Goal: Task Accomplishment & Management: Complete application form

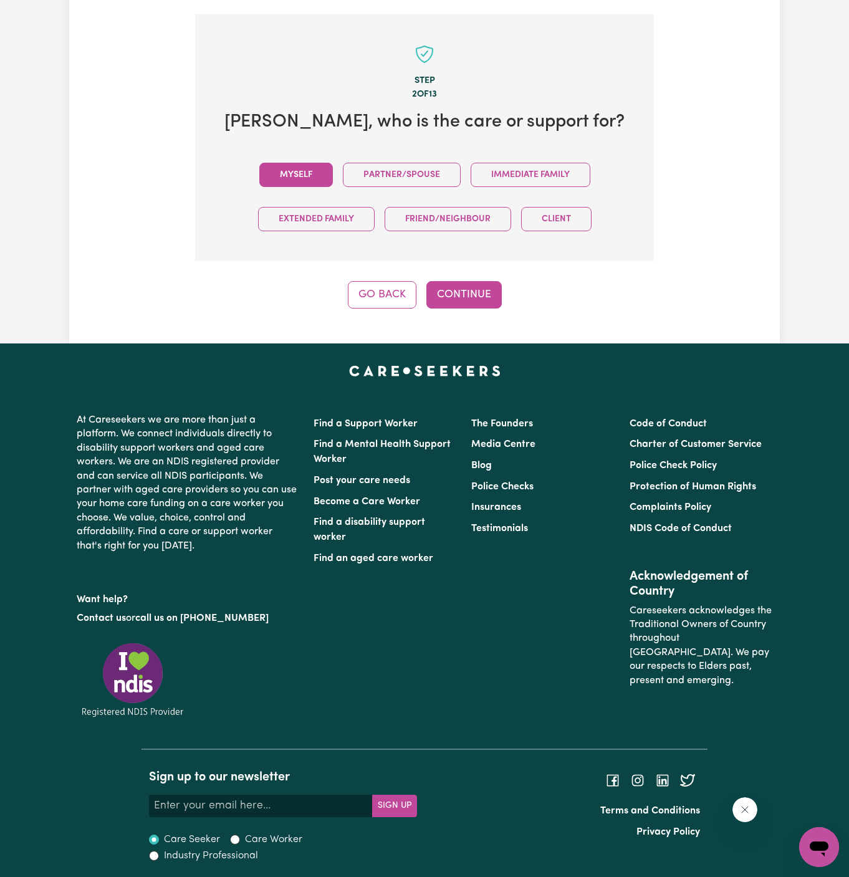
click at [324, 172] on button "Myself" at bounding box center [296, 175] width 74 height 24
click at [446, 289] on button "Continue" at bounding box center [463, 294] width 75 height 27
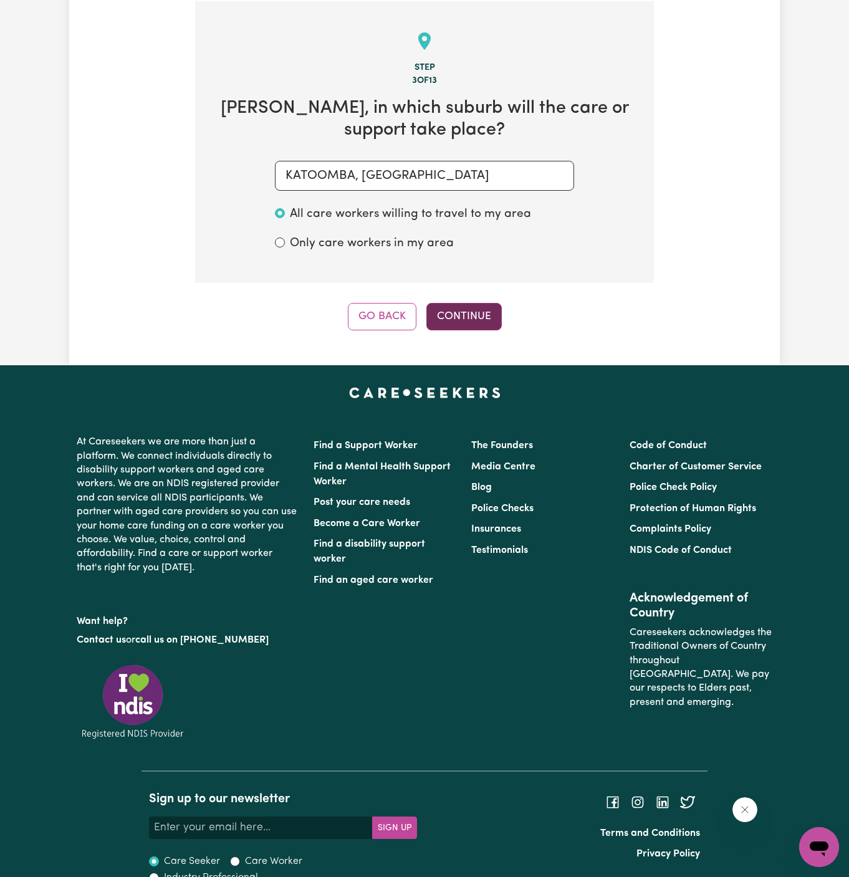
click at [480, 303] on button "Continue" at bounding box center [463, 316] width 75 height 27
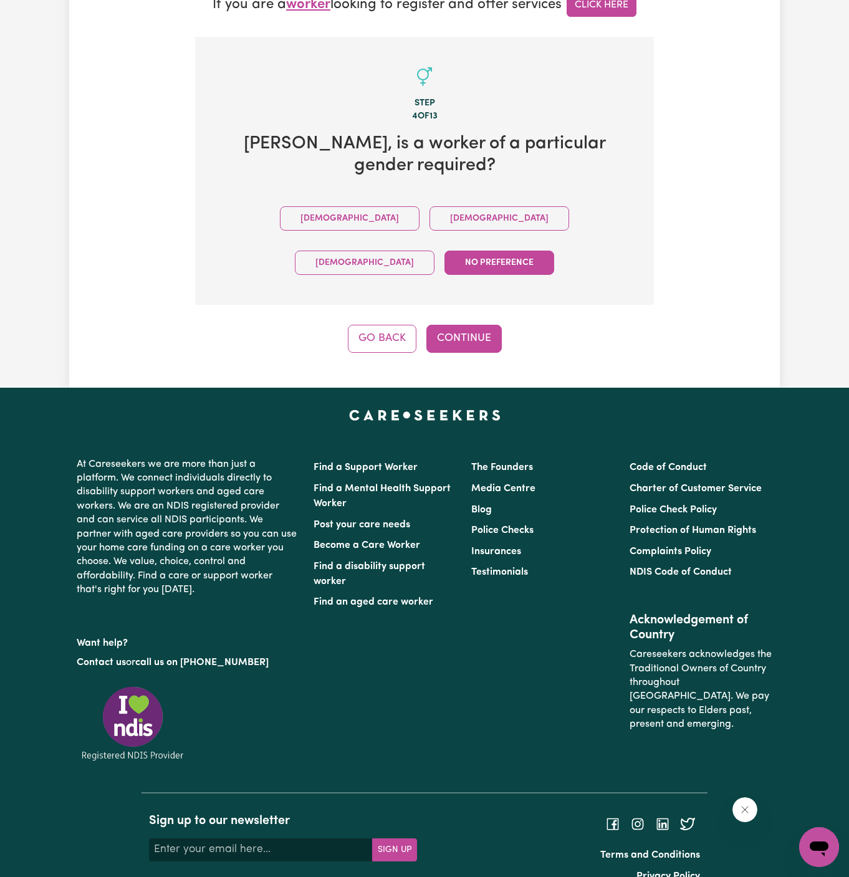
click at [343, 203] on div "Male Female Non-binary No preference" at bounding box center [424, 240] width 419 height 88
click at [429, 206] on button "Female" at bounding box center [499, 218] width 140 height 24
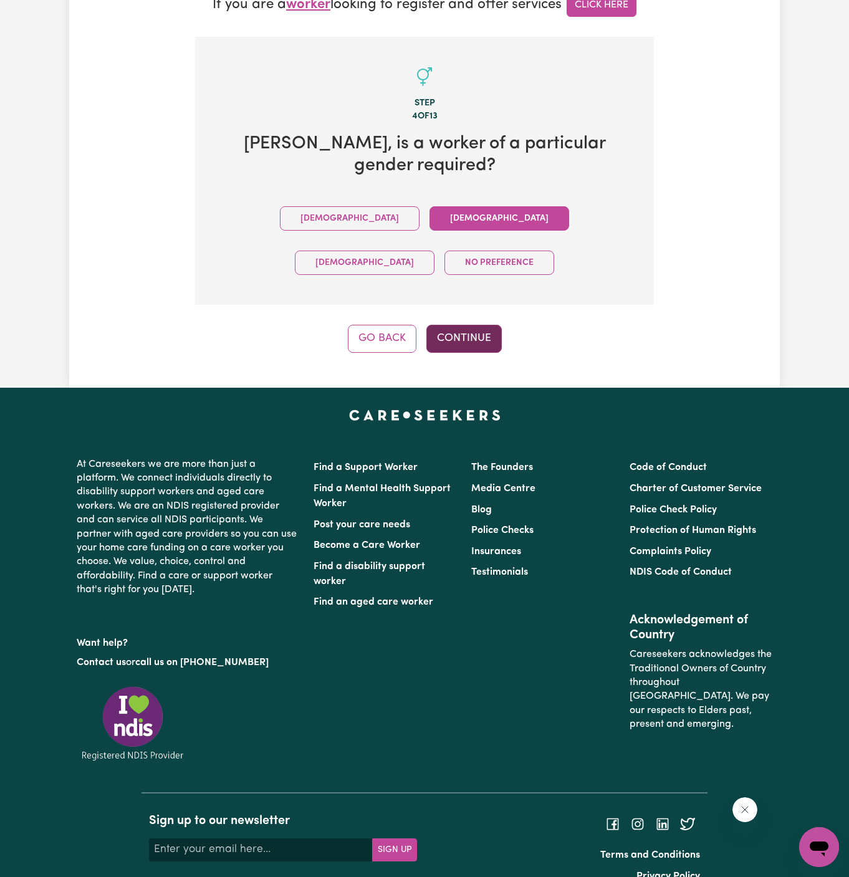
click at [470, 325] on button "Continue" at bounding box center [463, 338] width 75 height 27
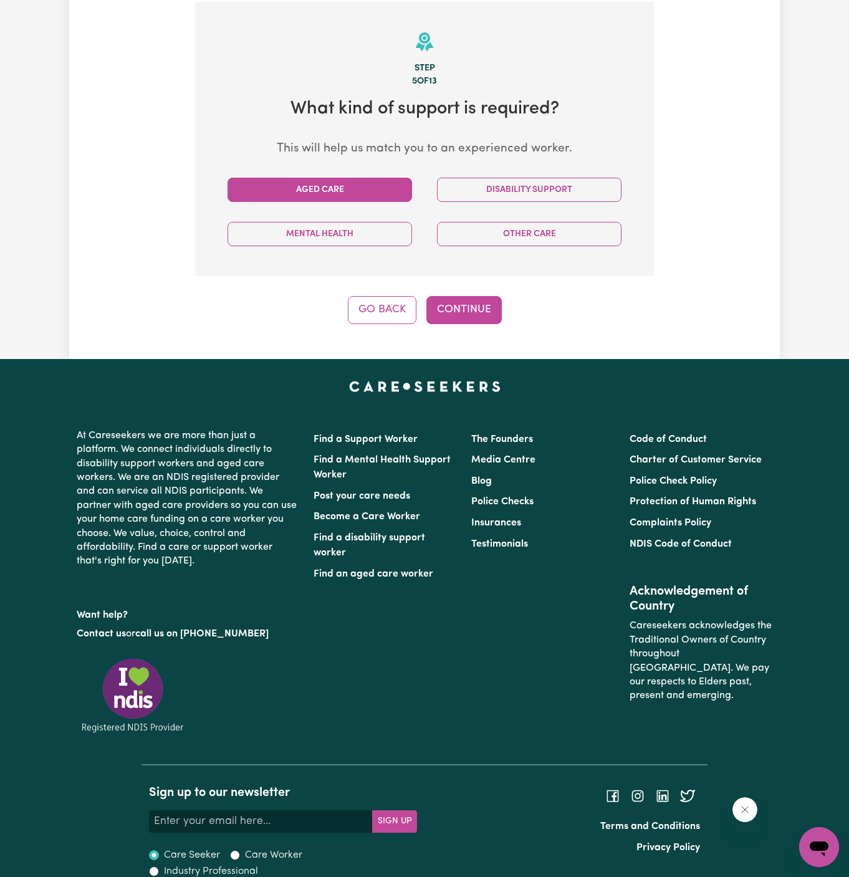
scroll to position [442, 0]
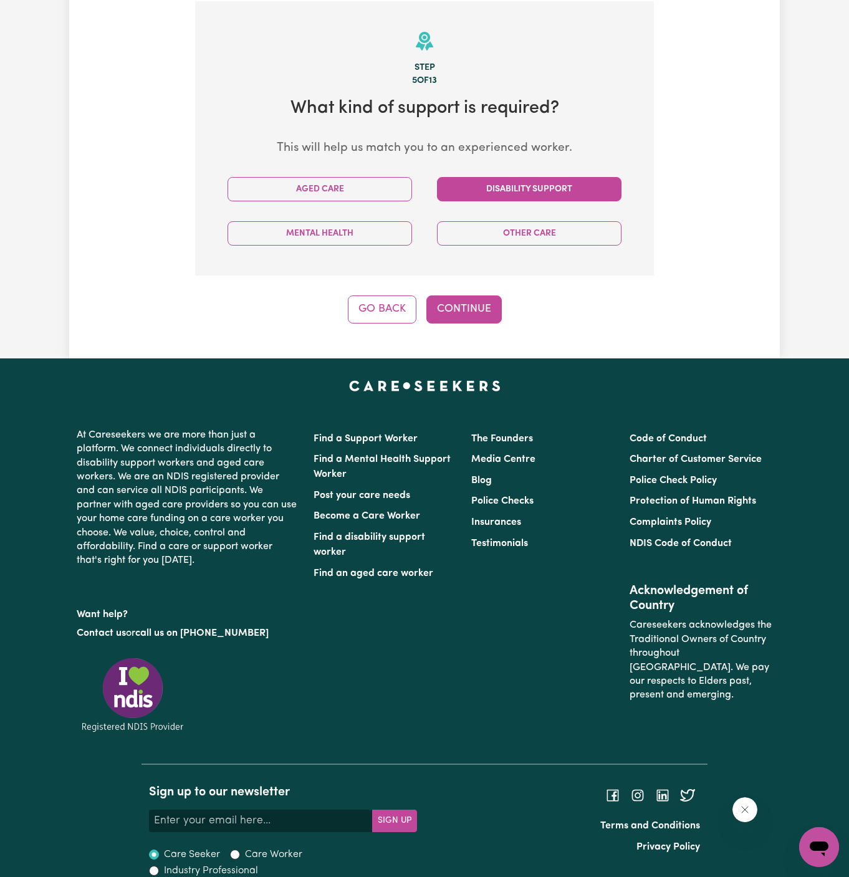
click at [502, 185] on button "Disability Support" at bounding box center [529, 189] width 184 height 24
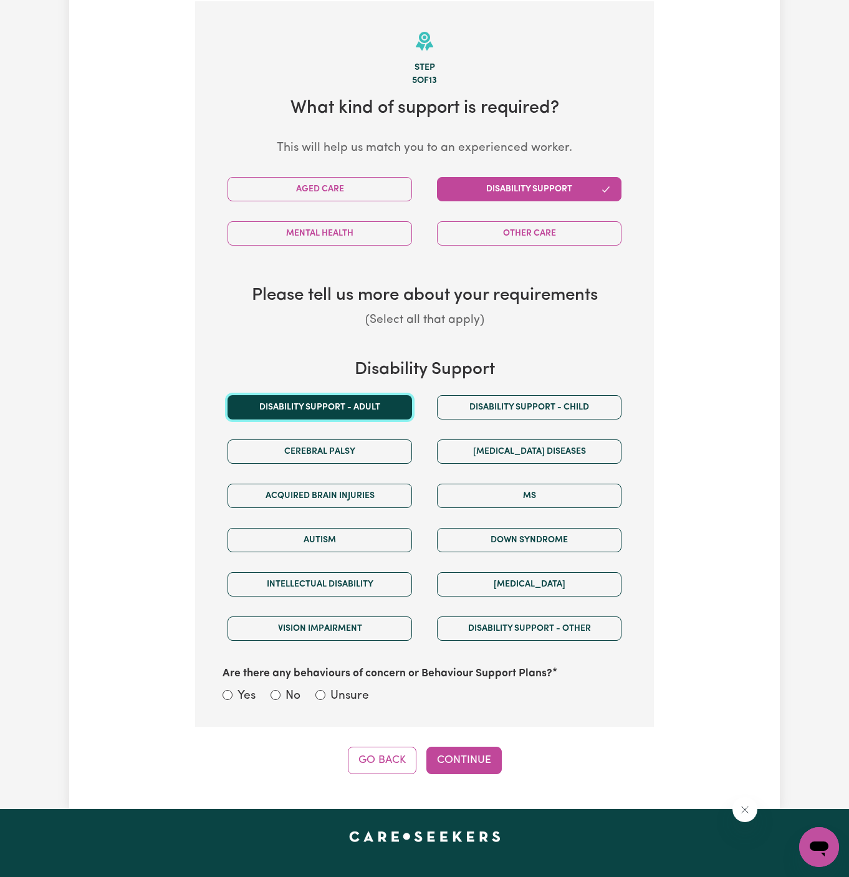
click at [358, 413] on button "Disability support - Adult" at bounding box center [319, 407] width 184 height 24
click at [340, 690] on label "Unsure" at bounding box center [349, 696] width 39 height 18
click at [325, 690] on input "Unsure" at bounding box center [320, 695] width 10 height 10
radio input "true"
click at [450, 747] on button "Continue" at bounding box center [463, 760] width 75 height 27
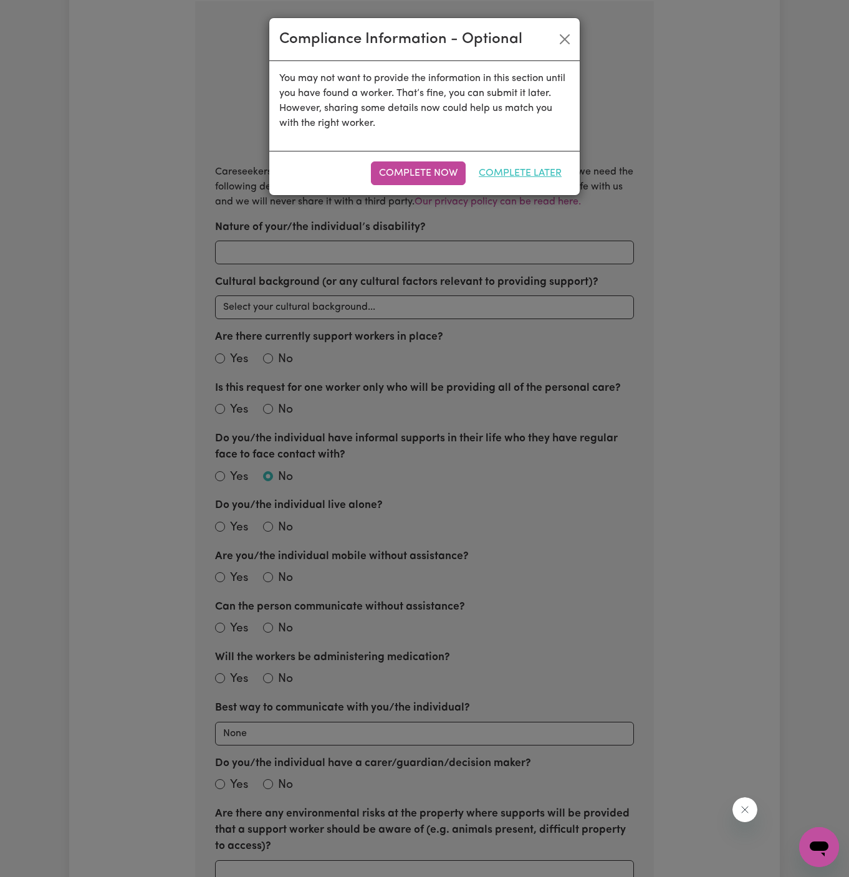
click at [566, 166] on button "Complete Later" at bounding box center [519, 173] width 99 height 24
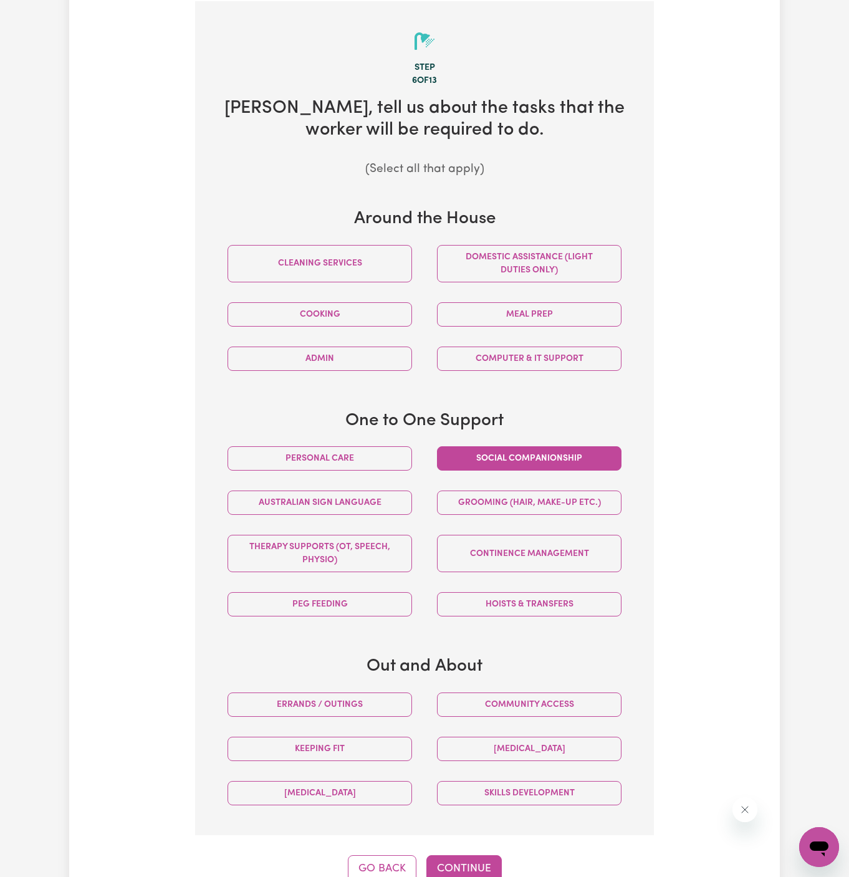
click at [530, 458] on button "Social companionship" at bounding box center [529, 458] width 184 height 24
click at [556, 707] on button "Community access" at bounding box center [529, 704] width 184 height 24
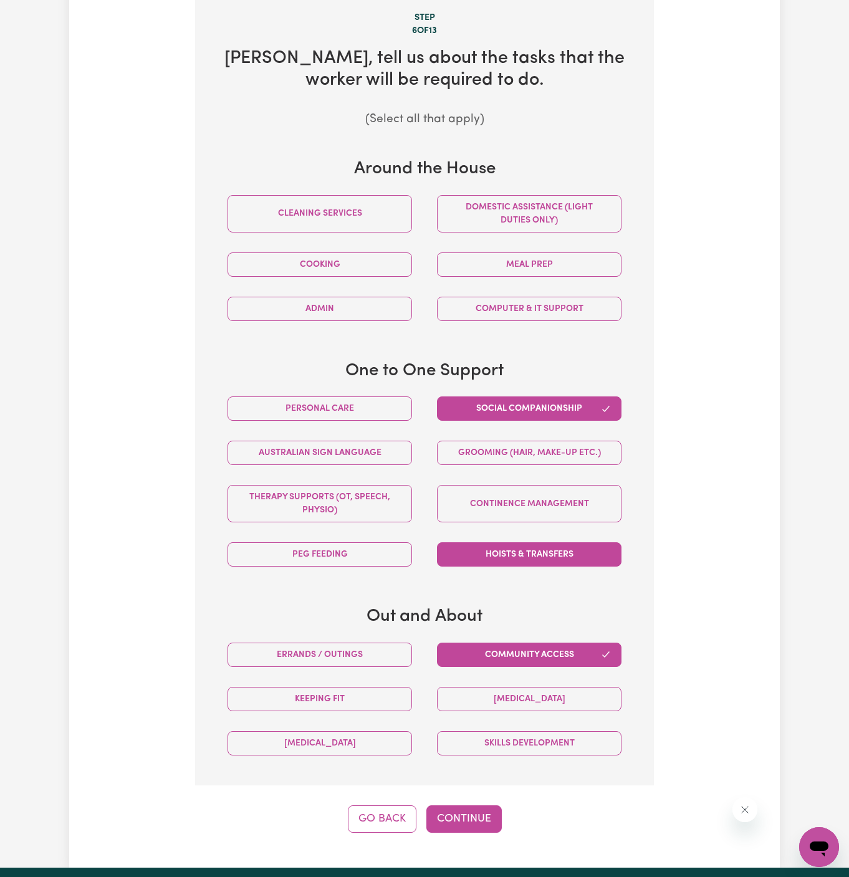
scroll to position [524, 0]
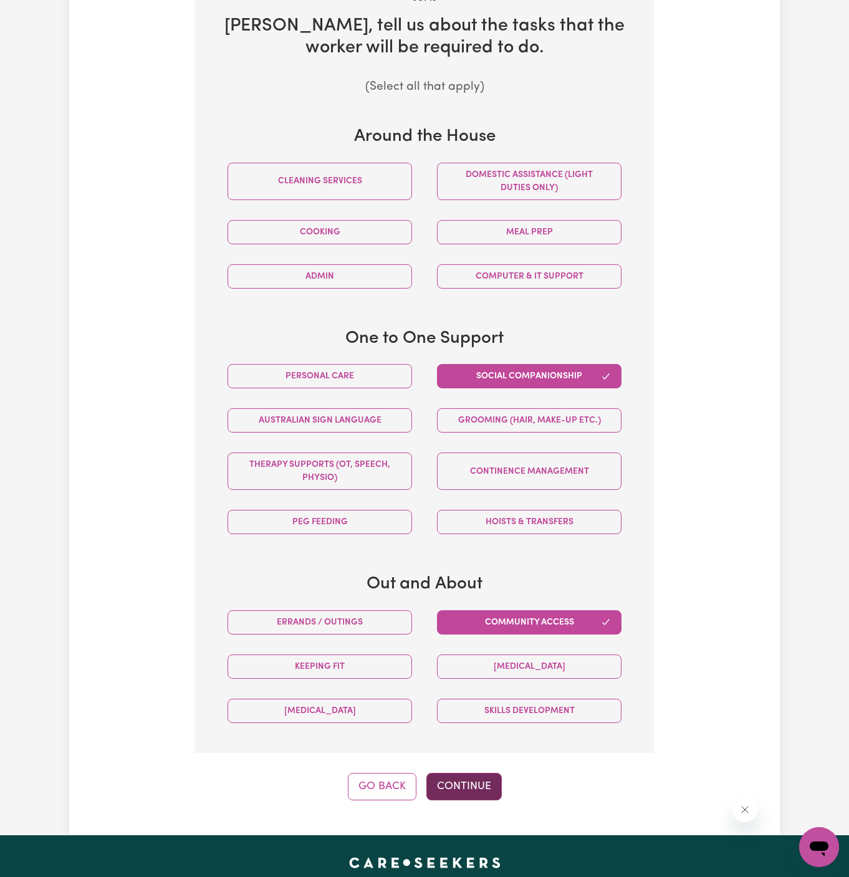
click at [464, 786] on button "Continue" at bounding box center [463, 786] width 75 height 27
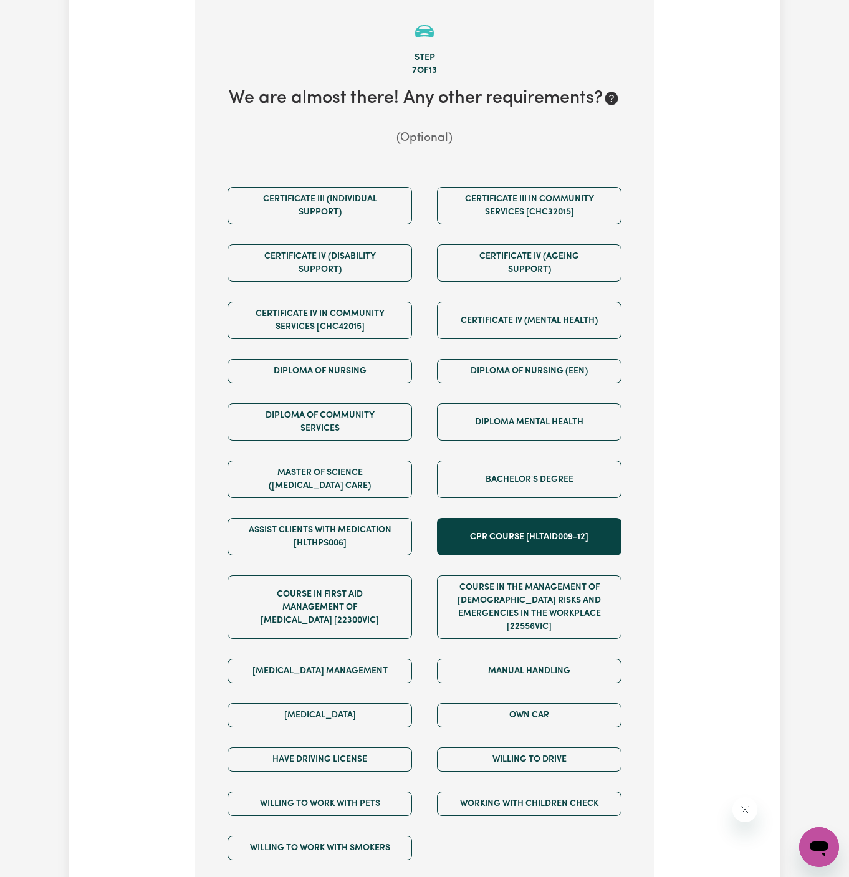
scroll to position [442, 0]
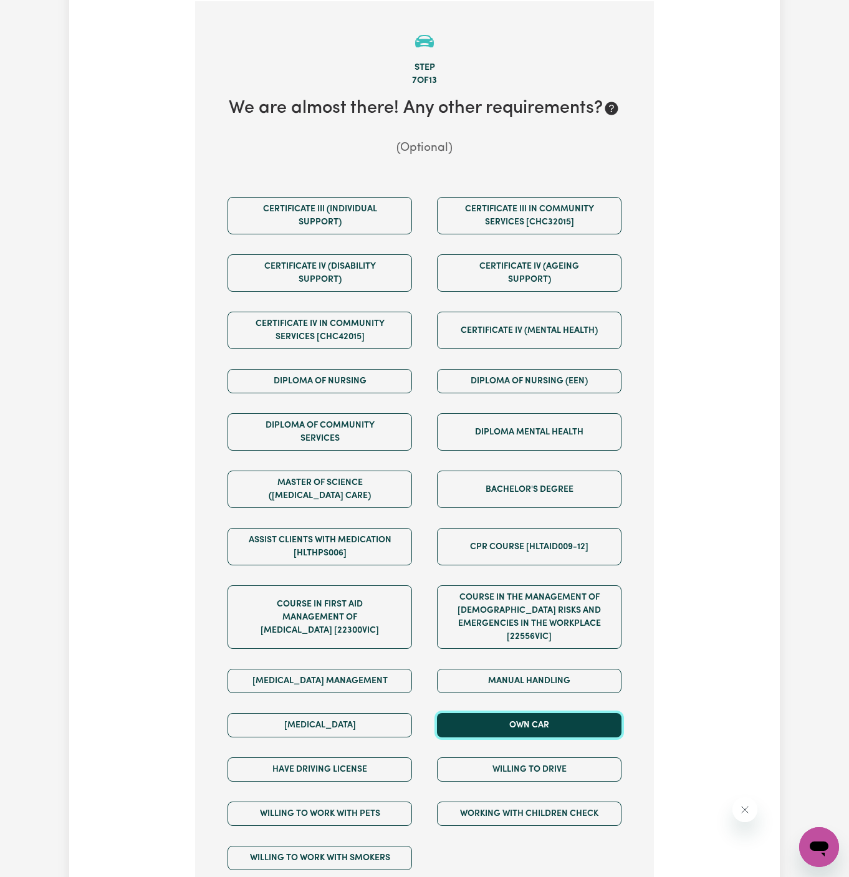
click at [508, 713] on button "Own Car" at bounding box center [529, 725] width 184 height 24
click at [507, 768] on div "Willing to drive" at bounding box center [528, 769] width 209 height 44
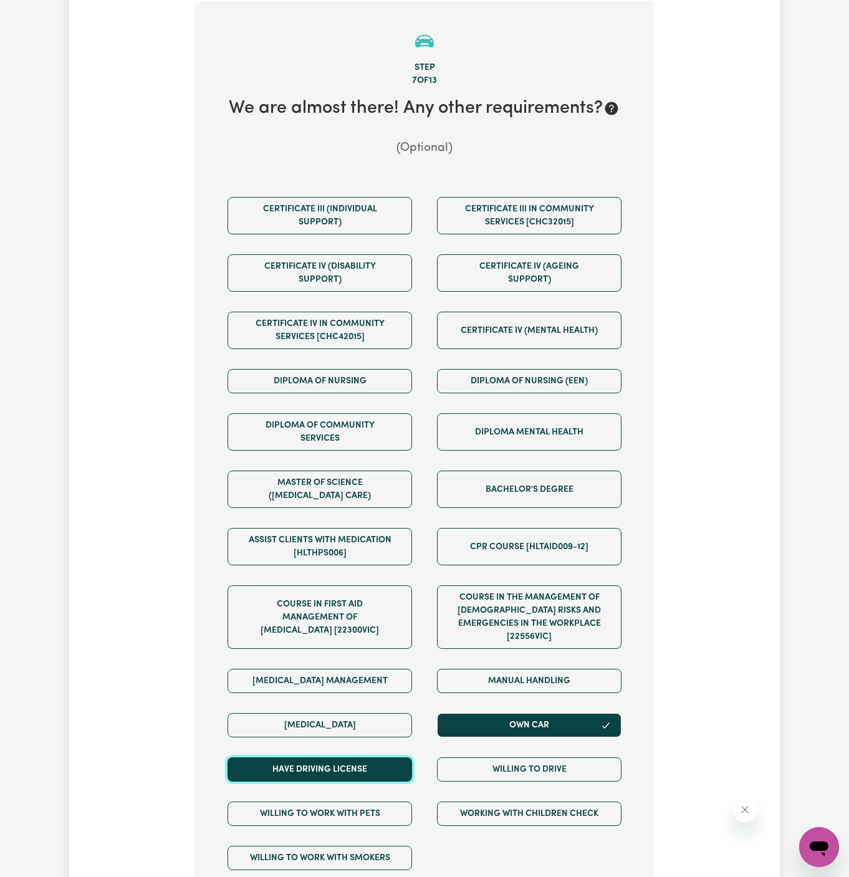
click at [404, 757] on button "Have driving license" at bounding box center [319, 769] width 184 height 24
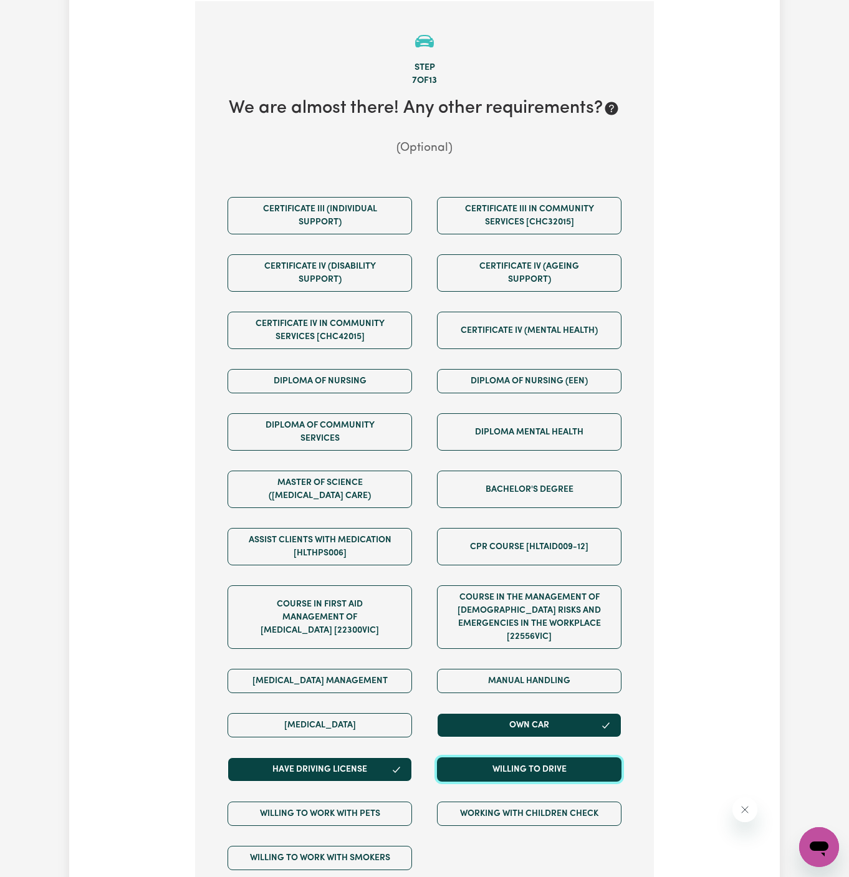
click at [490, 757] on button "Willing to drive" at bounding box center [529, 769] width 184 height 24
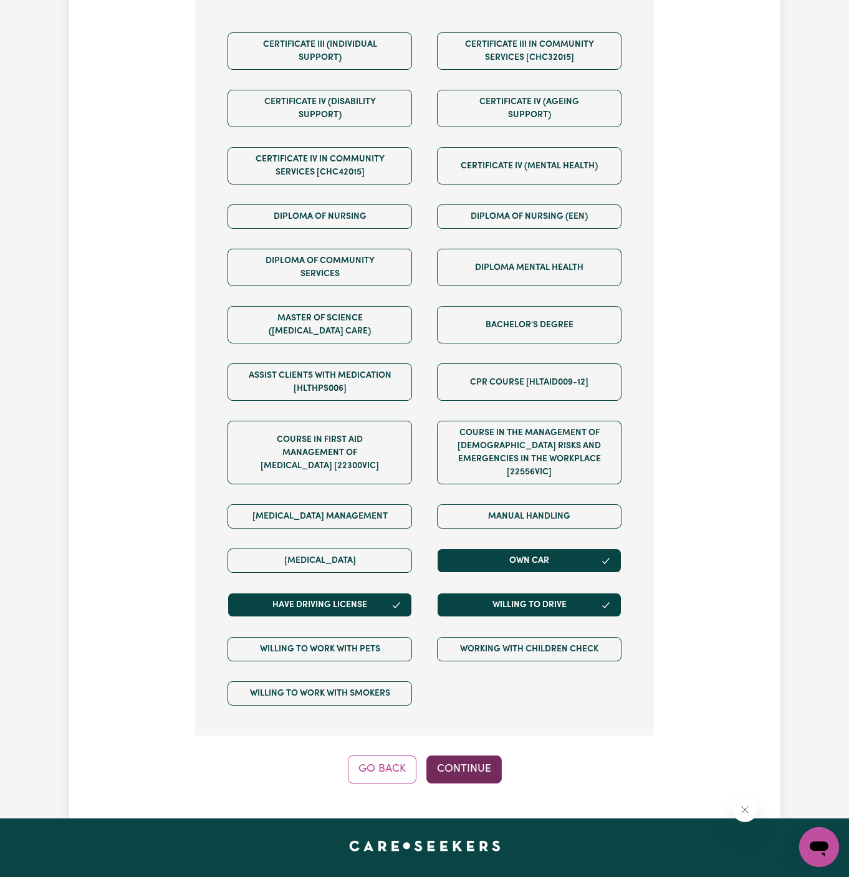
click at [474, 755] on button "Continue" at bounding box center [463, 768] width 75 height 27
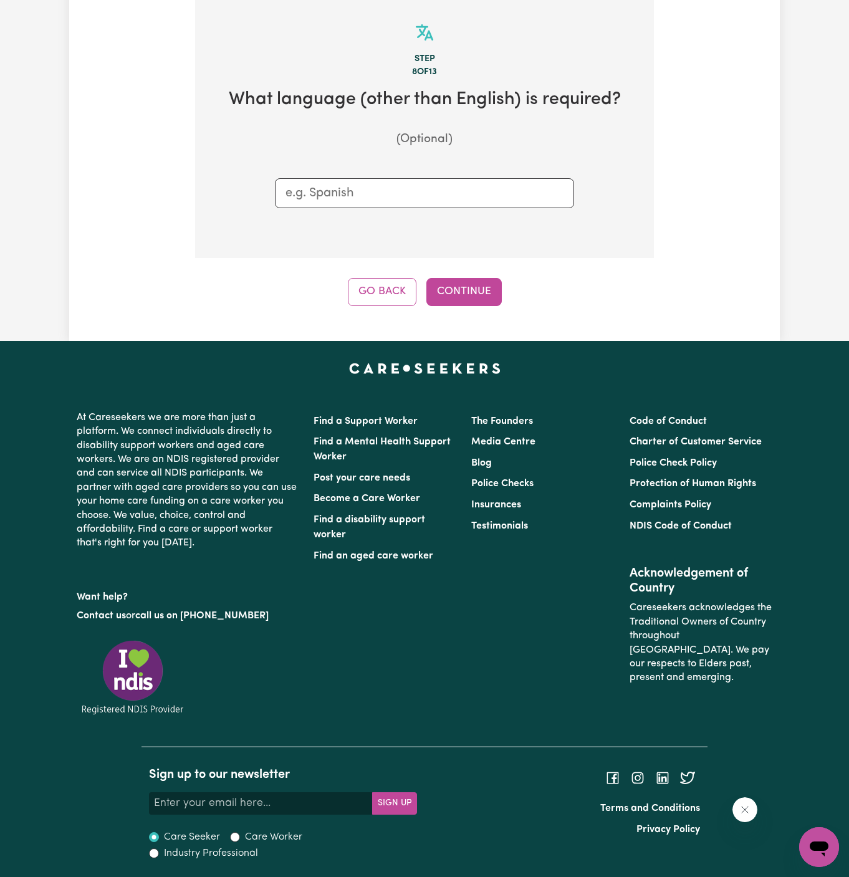
scroll to position [442, 0]
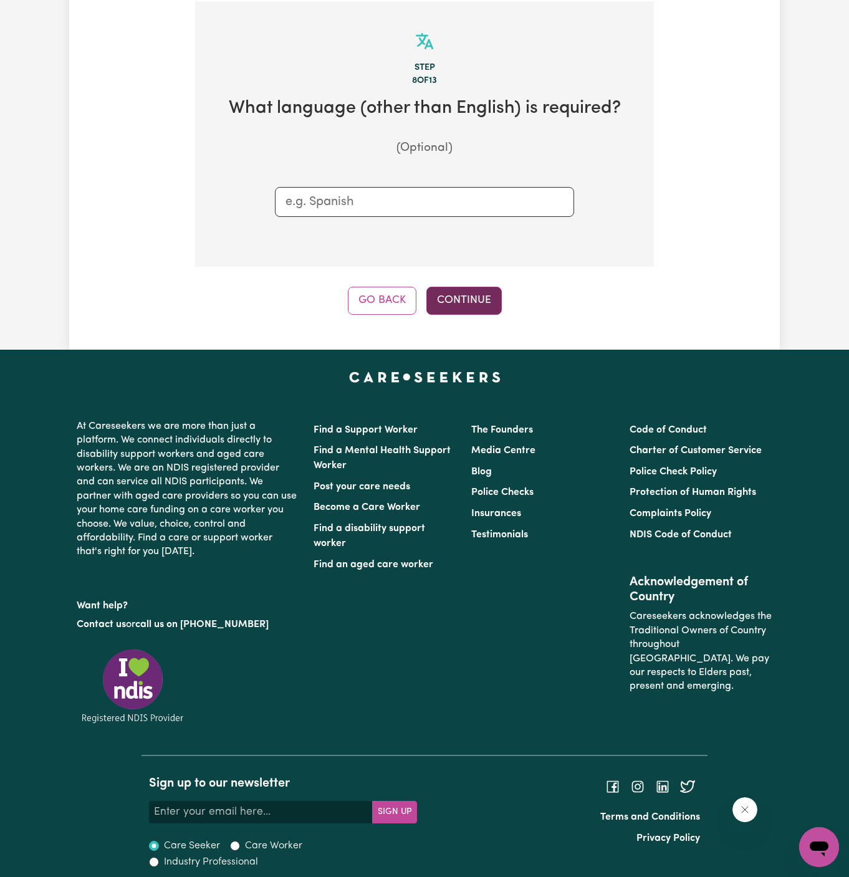
click at [469, 298] on button "Continue" at bounding box center [463, 300] width 75 height 27
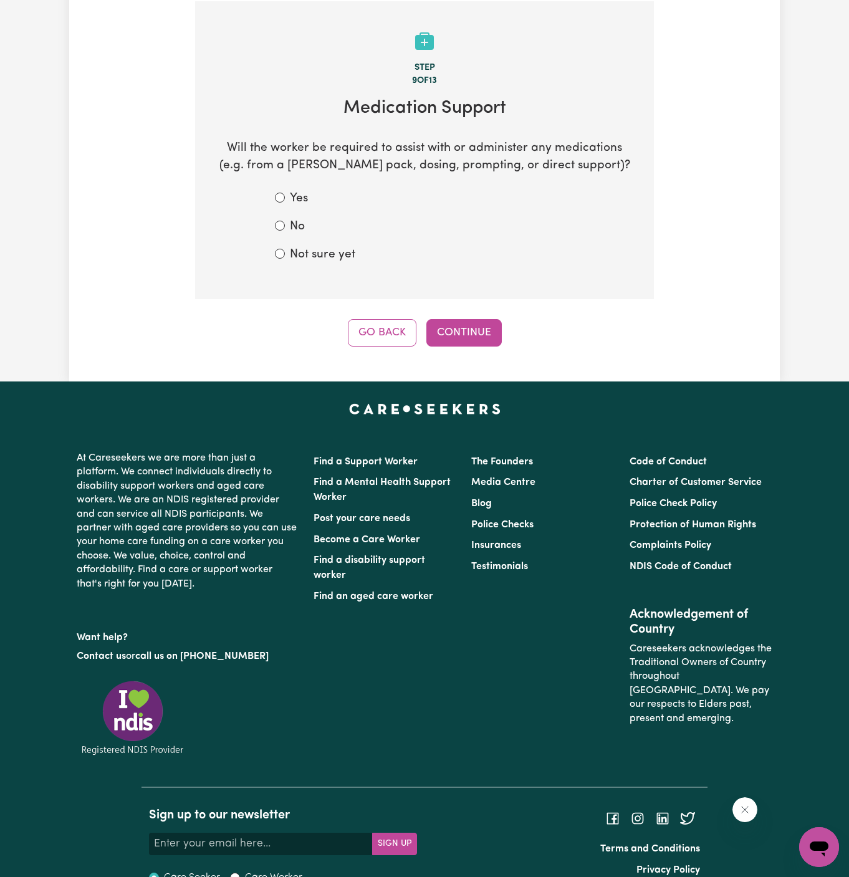
click at [316, 231] on div "No" at bounding box center [424, 227] width 299 height 18
click at [297, 230] on label "No" at bounding box center [297, 227] width 15 height 18
click at [285, 230] on input "No" at bounding box center [280, 226] width 10 height 10
radio input "true"
click at [489, 323] on button "Continue" at bounding box center [463, 332] width 75 height 27
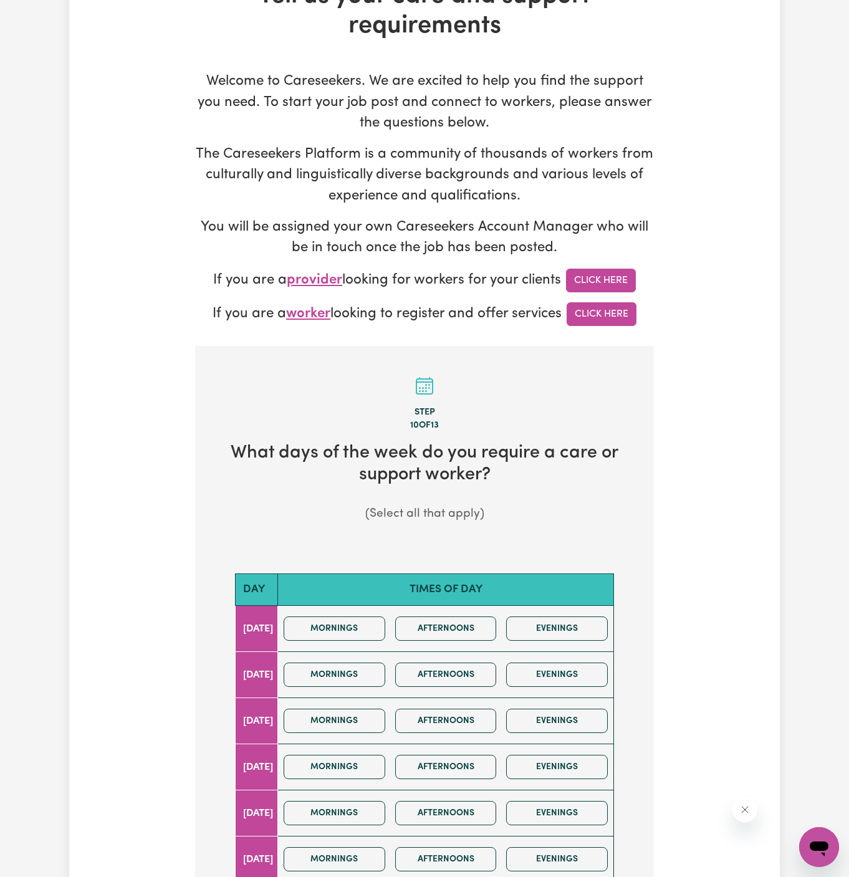
scroll to position [322, 0]
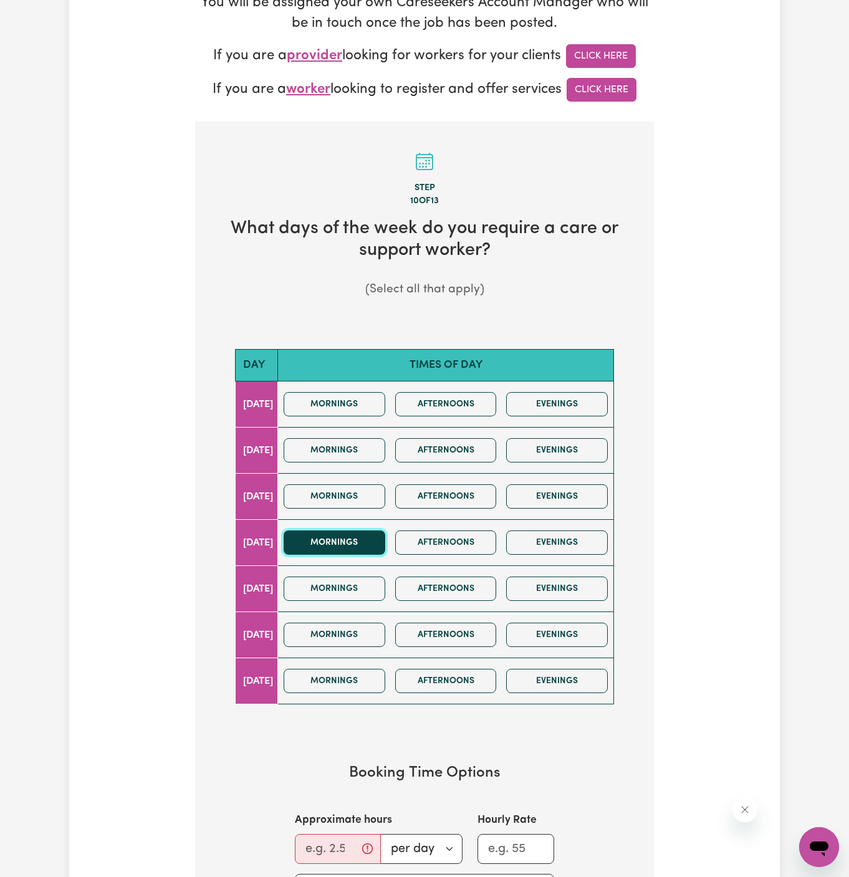
click at [368, 550] on button "Mornings" at bounding box center [335, 542] width 102 height 24
click at [474, 550] on button "Afternoons" at bounding box center [446, 542] width 102 height 24
click at [337, 845] on input "Approximate hours" at bounding box center [338, 849] width 86 height 30
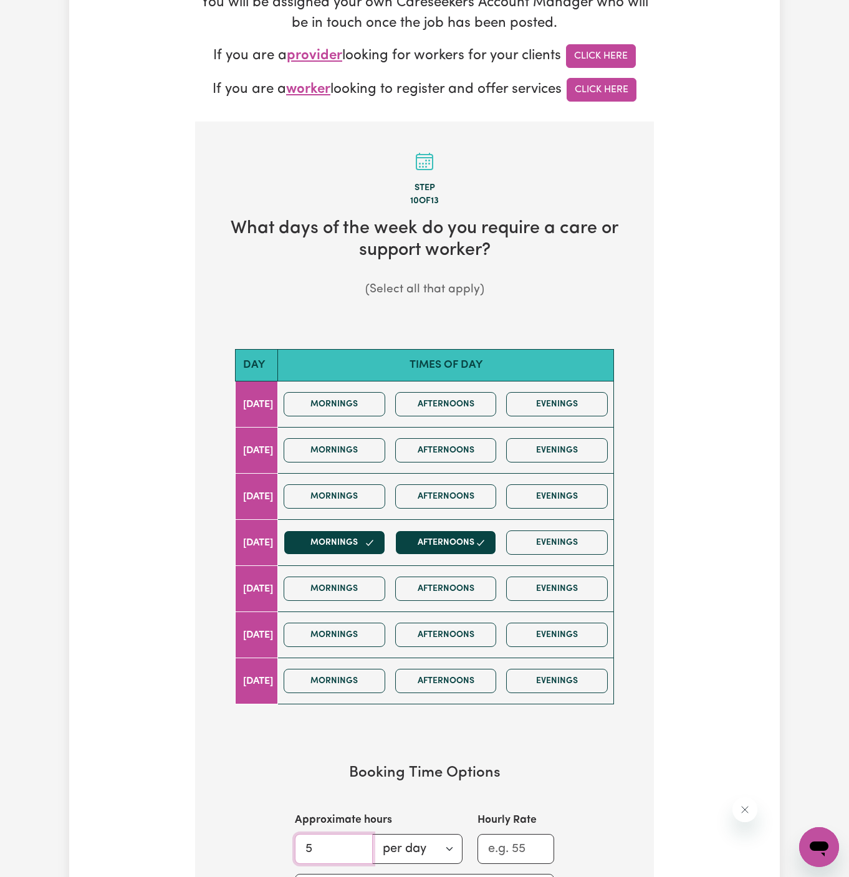
type input "5"
click at [295, 764] on h3 "Booking Time Options" at bounding box center [424, 773] width 379 height 18
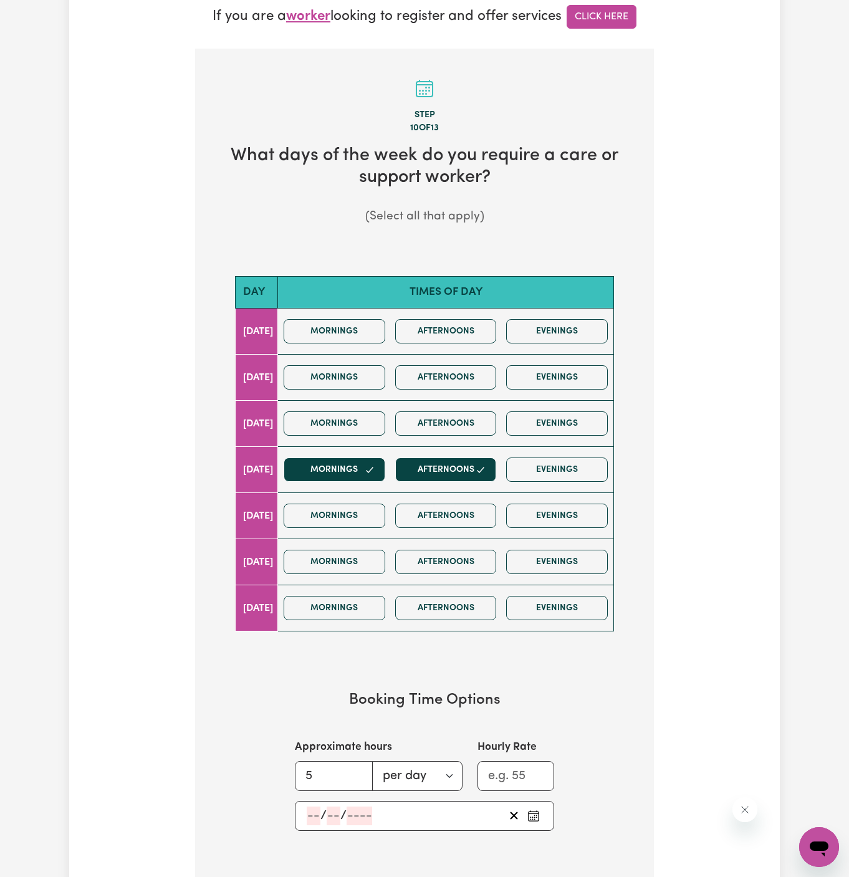
scroll to position [437, 0]
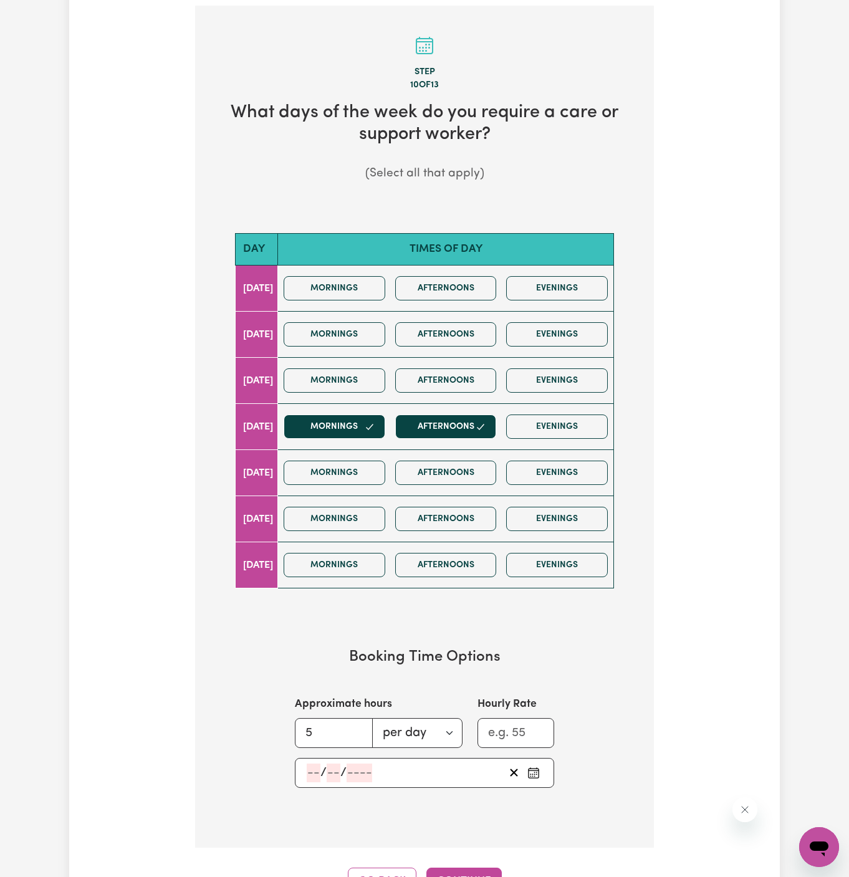
click at [309, 765] on input "number" at bounding box center [314, 772] width 14 height 19
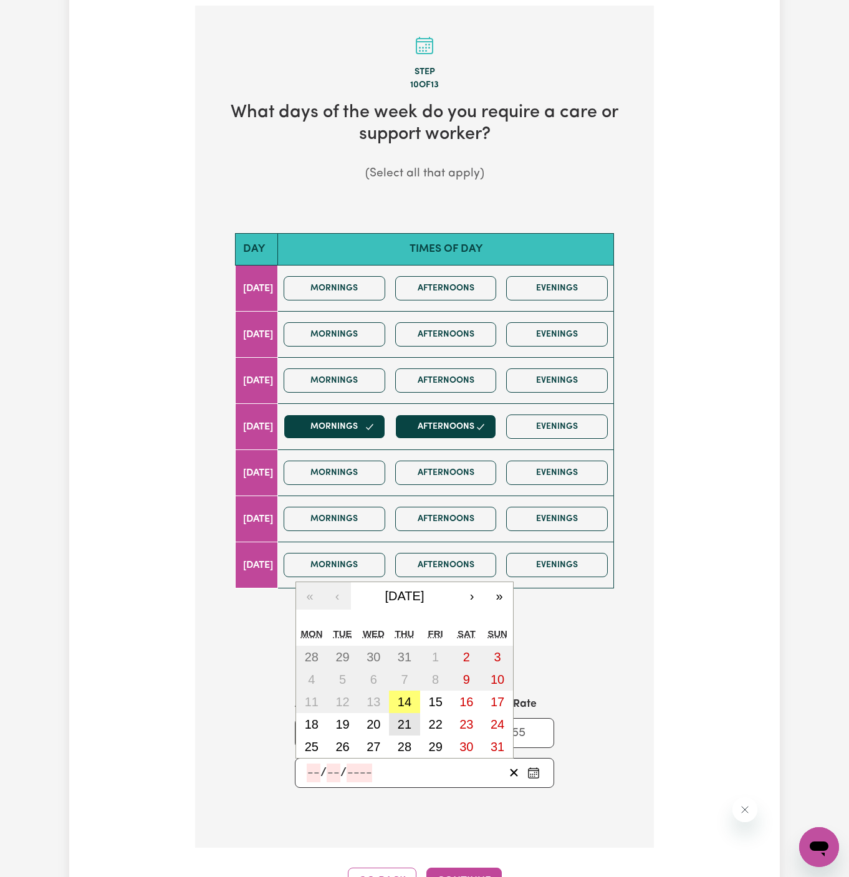
click at [399, 719] on abbr "21" at bounding box center [405, 724] width 14 height 14
type input "2025-08-21"
type input "21"
type input "8"
type input "2025"
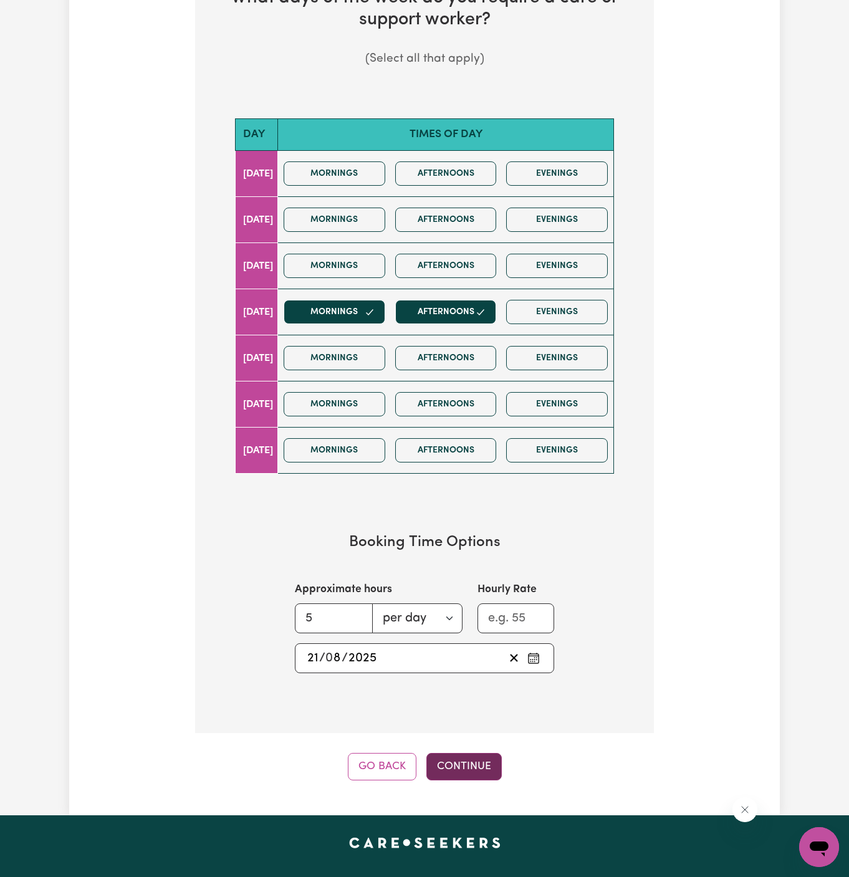
click at [451, 763] on button "Continue" at bounding box center [463, 766] width 75 height 27
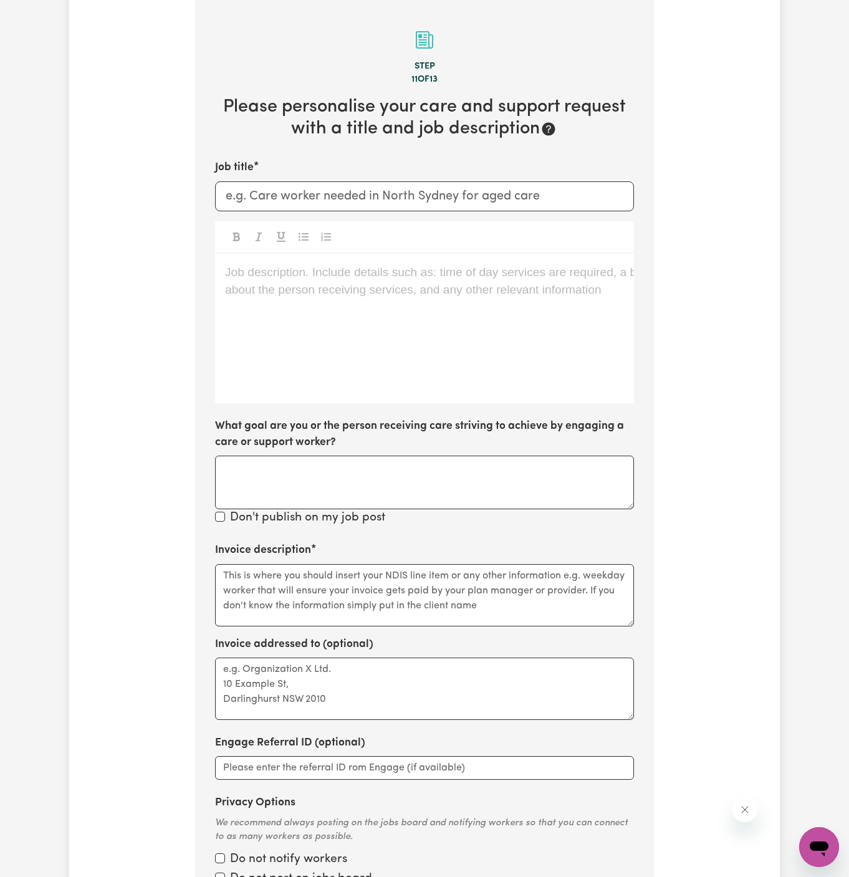
scroll to position [442, 0]
click at [376, 302] on div "Job description. Include details such as: time of day services are required, a …" at bounding box center [424, 330] width 419 height 150
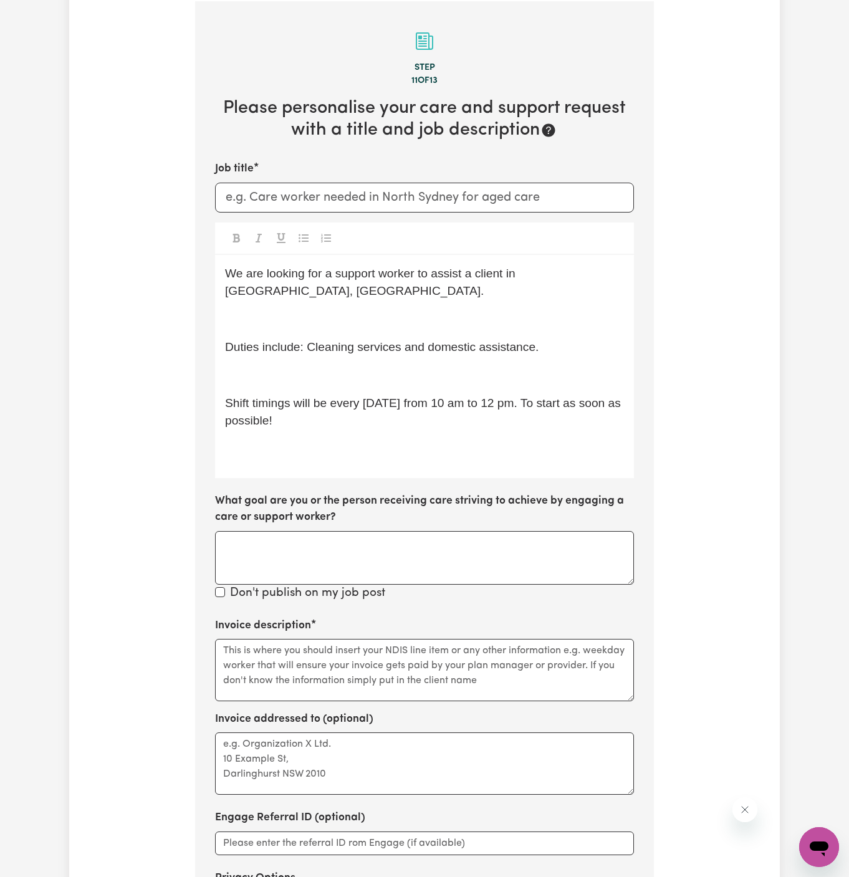
click at [229, 440] on p "﻿" at bounding box center [424, 449] width 399 height 18
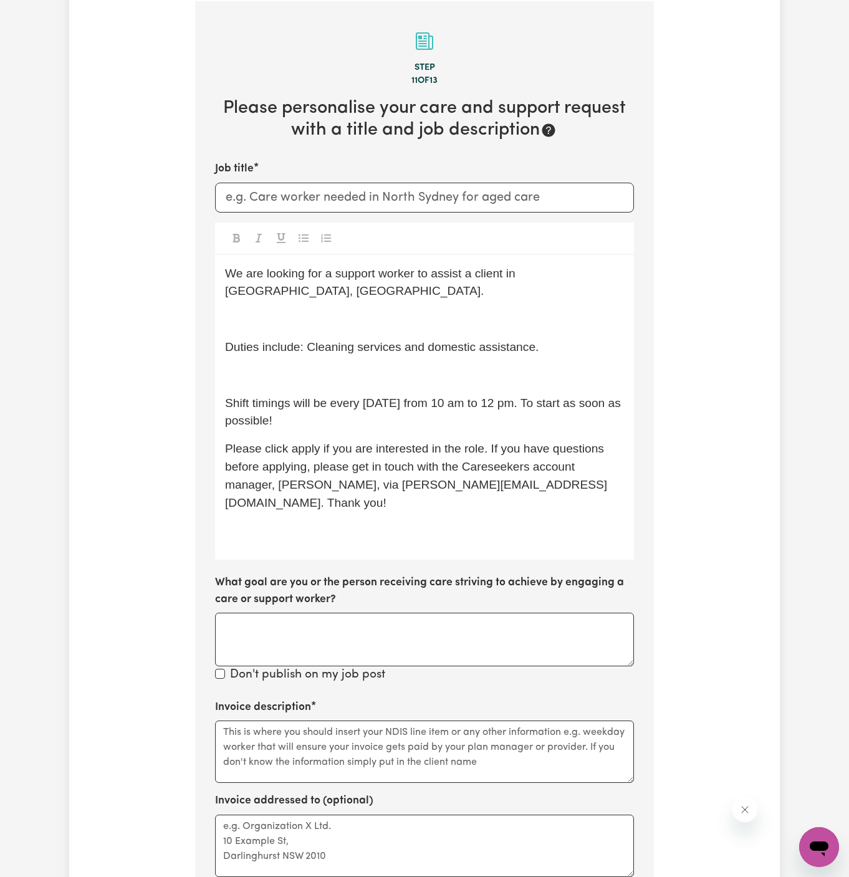
click at [252, 366] on p "﻿" at bounding box center [424, 375] width 399 height 18
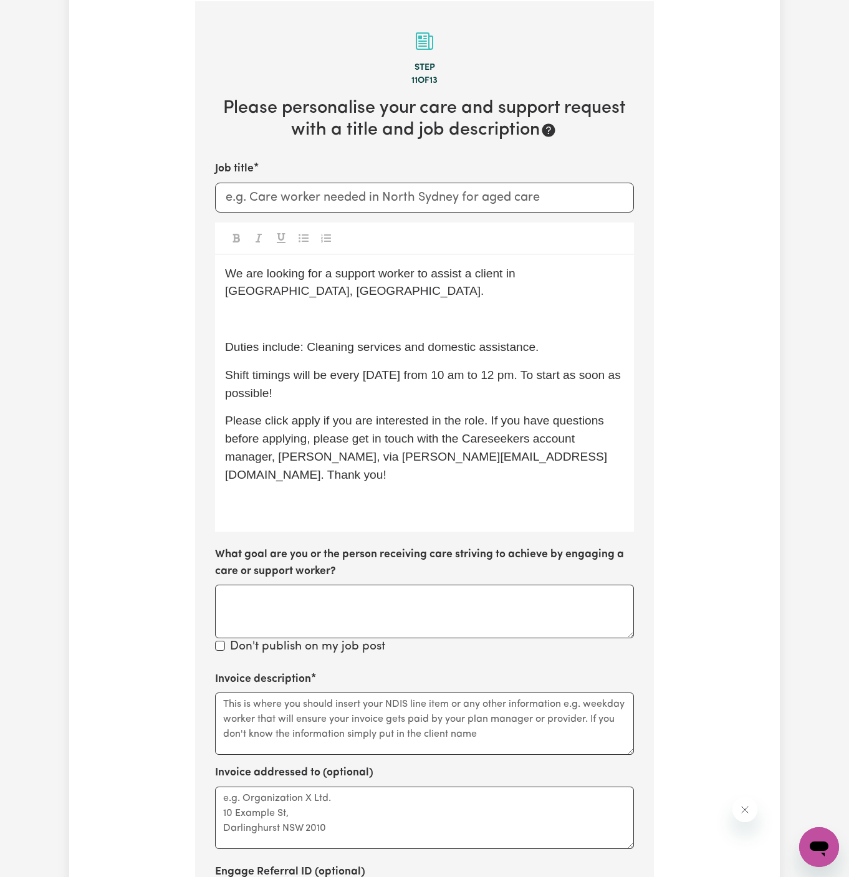
click at [270, 310] on p "﻿" at bounding box center [424, 319] width 399 height 18
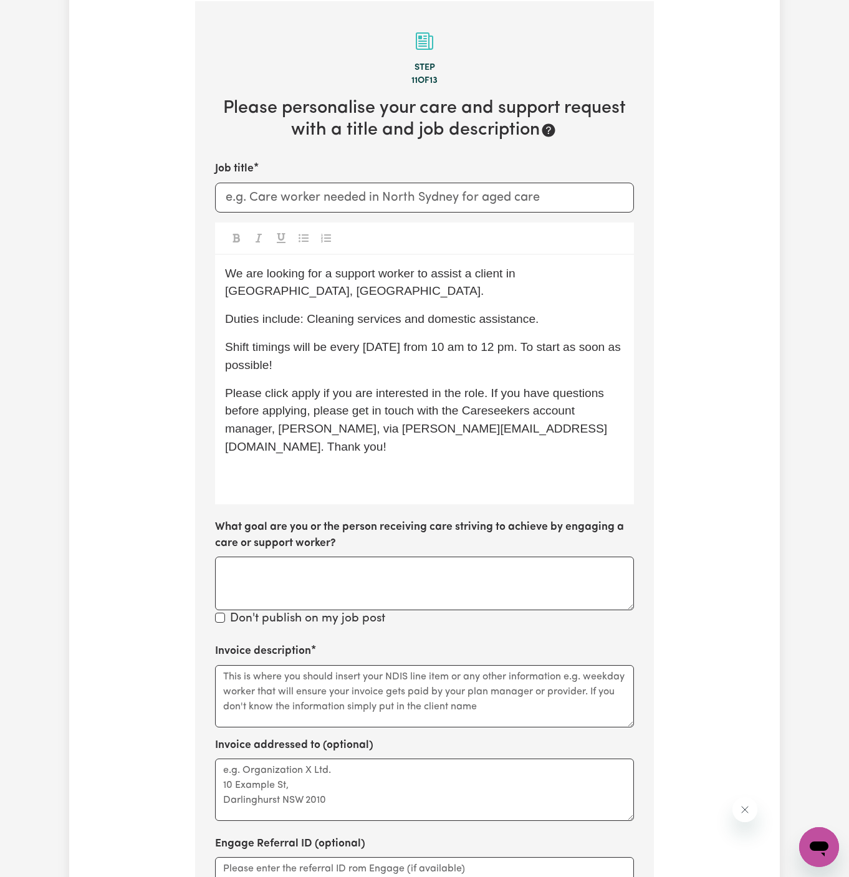
click at [308, 312] on span "Duties include: Cleaning services and domestic assistance." at bounding box center [381, 318] width 313 height 13
click at [343, 282] on div "We are looking for a support worker to assist a client in Morisset, NSW. Duties…" at bounding box center [424, 379] width 419 height 249
click at [332, 272] on span "We are looking for a support worker to assist a client in Morisset, NSW." at bounding box center [372, 282] width 294 height 31
drag, startPoint x: 555, startPoint y: 273, endPoint x: 555, endPoint y: 294, distance: 20.6
click at [555, 294] on p "We are looking for a female support worker to assist a client in Morisset, NSW." at bounding box center [424, 283] width 399 height 36
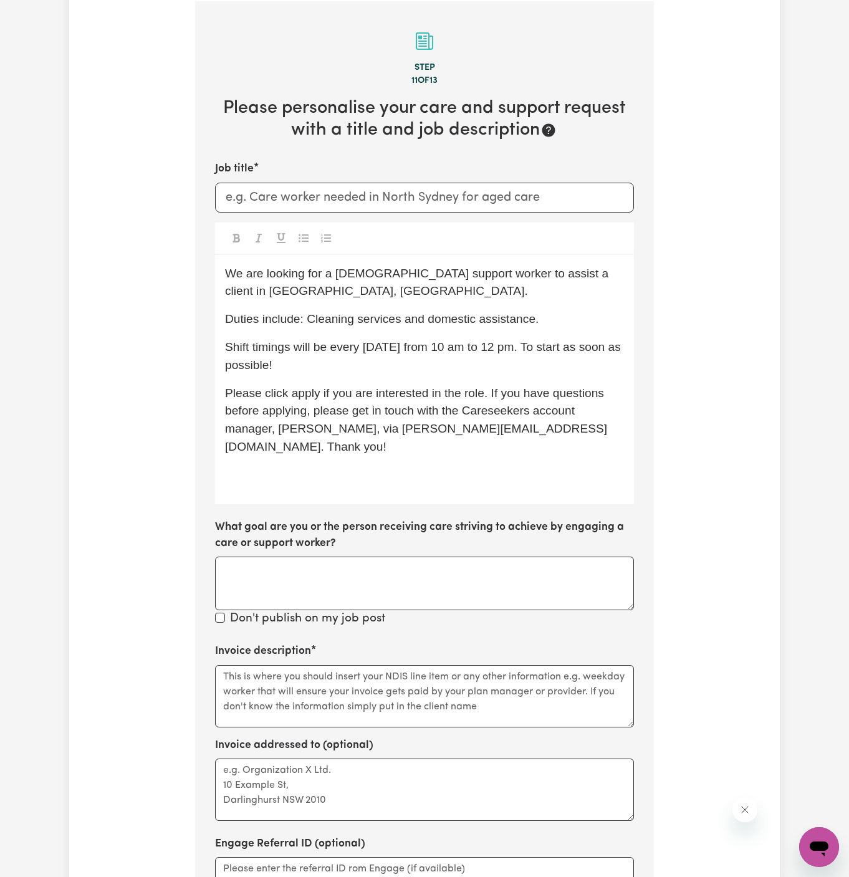
click at [338, 320] on span "Duties include: Cleaning services and domestic assistance." at bounding box center [381, 318] width 313 height 13
drag, startPoint x: 308, startPoint y: 320, endPoint x: 571, endPoint y: 315, distance: 262.4
click at [571, 315] on p "Duties include: Cleaning services and domestic assistance." at bounding box center [424, 319] width 399 height 18
click at [447, 324] on p "Duties include: community access (" at bounding box center [424, 319] width 399 height 18
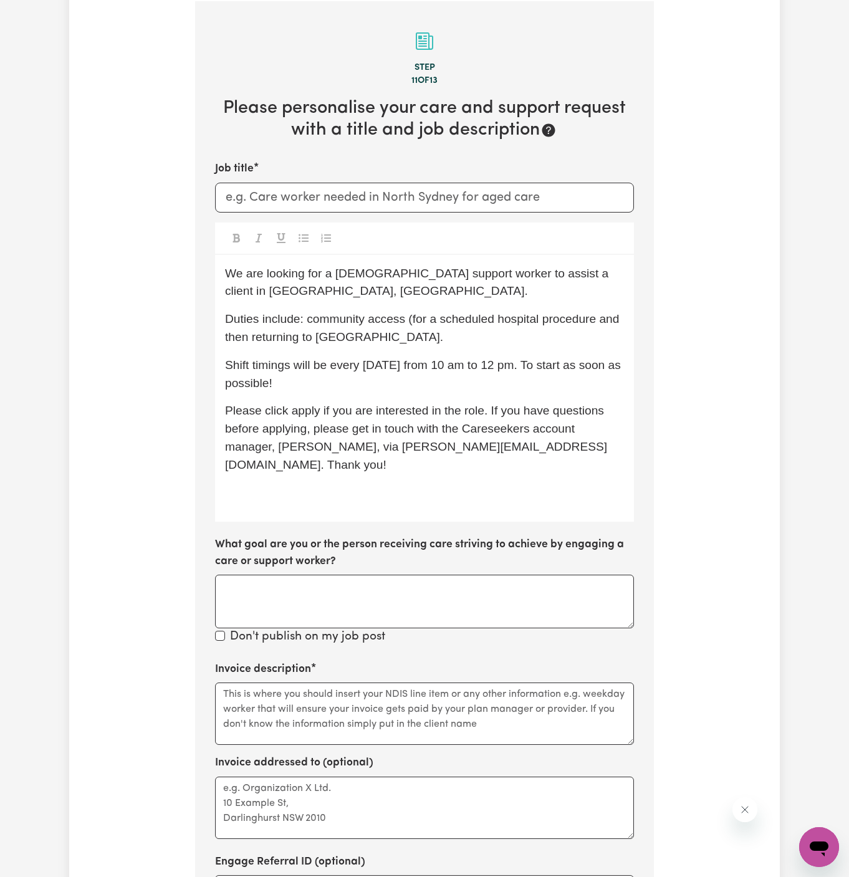
click at [414, 320] on span "Duties include: community access (for a scheduled hospital procedure and then r…" at bounding box center [424, 327] width 398 height 31
click at [422, 320] on span "Duties include: community access (trasnport for a scheduled hospital procedure …" at bounding box center [409, 327] width 368 height 31
click at [470, 335] on p "Duties include: community access (transport for a scheduled hospital procedure …" at bounding box center [424, 328] width 399 height 36
click at [388, 377] on p "Shift timings will be every Wednesday from 10 am to 12 pm. To start as soon as …" at bounding box center [424, 374] width 399 height 36
drag, startPoint x: 329, startPoint y: 366, endPoint x: 329, endPoint y: 379, distance: 13.1
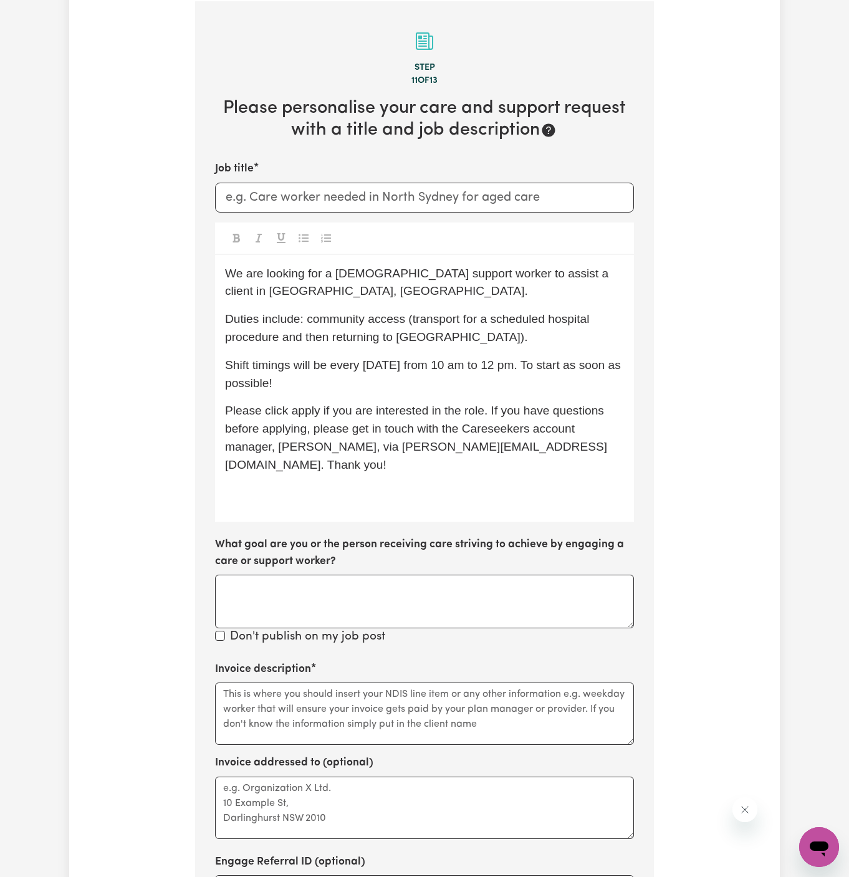
click at [329, 379] on p "Shift timings will be every Wednesday from 10 am to 12 pm. To start as soon as …" at bounding box center [424, 374] width 399 height 36
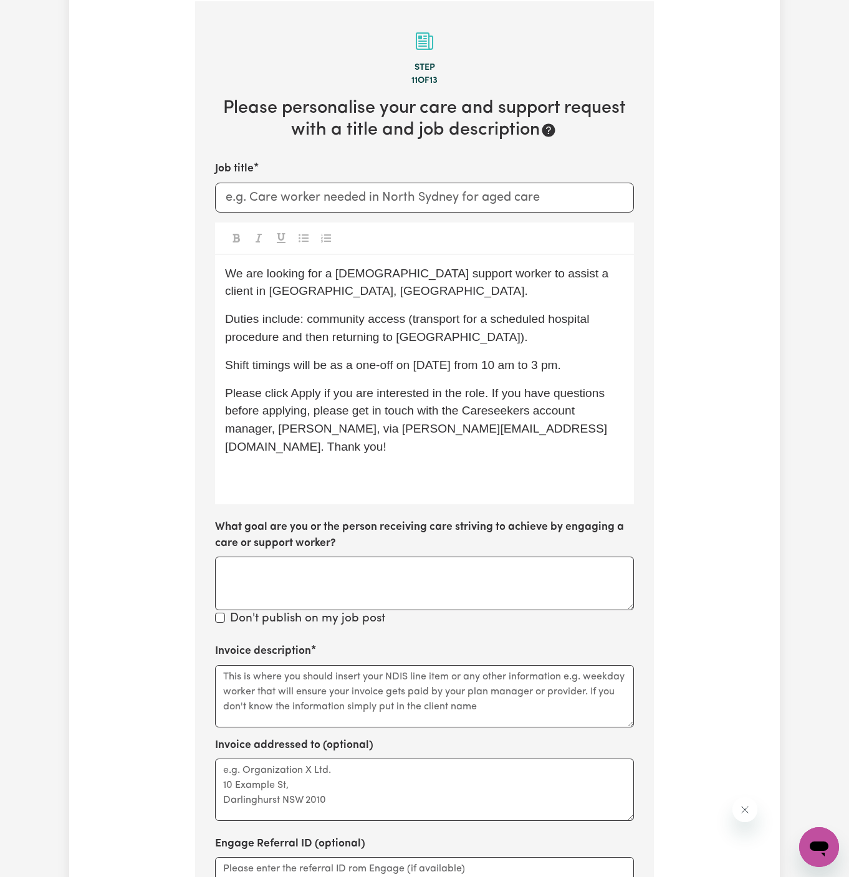
click at [380, 408] on span "Please click Apply if you are interested in the role. If you have questions bef…" at bounding box center [416, 419] width 383 height 67
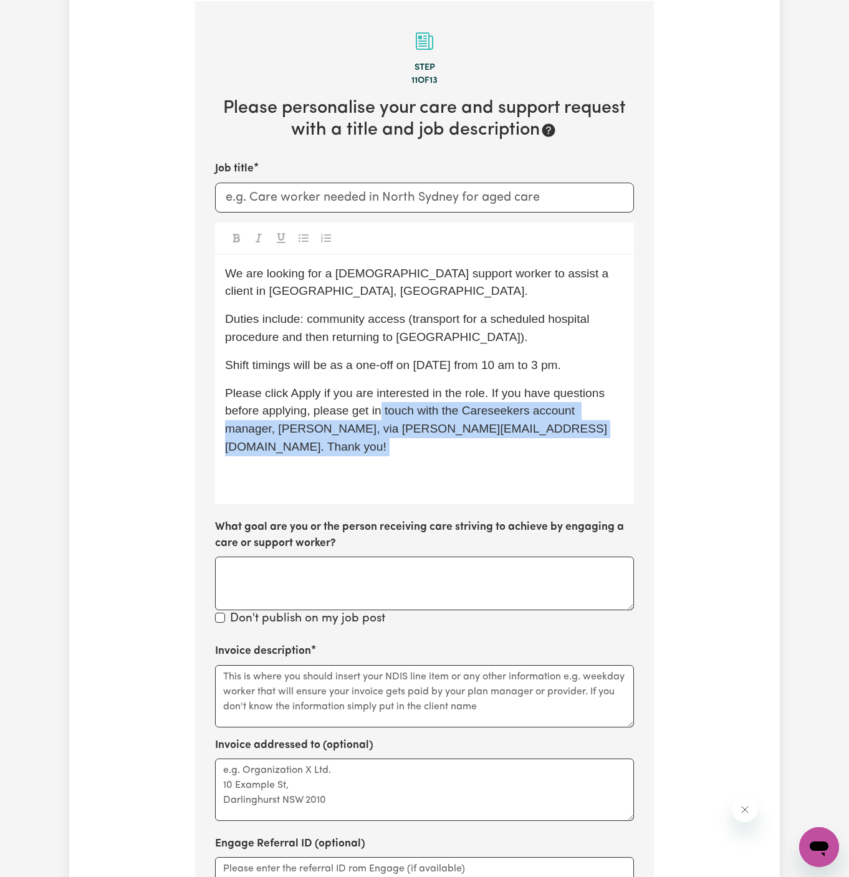
drag, startPoint x: 381, startPoint y: 408, endPoint x: 528, endPoint y: 546, distance: 201.5
click at [528, 546] on div "Job title We are looking for a female support worker to assist a client in Kato…" at bounding box center [424, 394] width 419 height 467
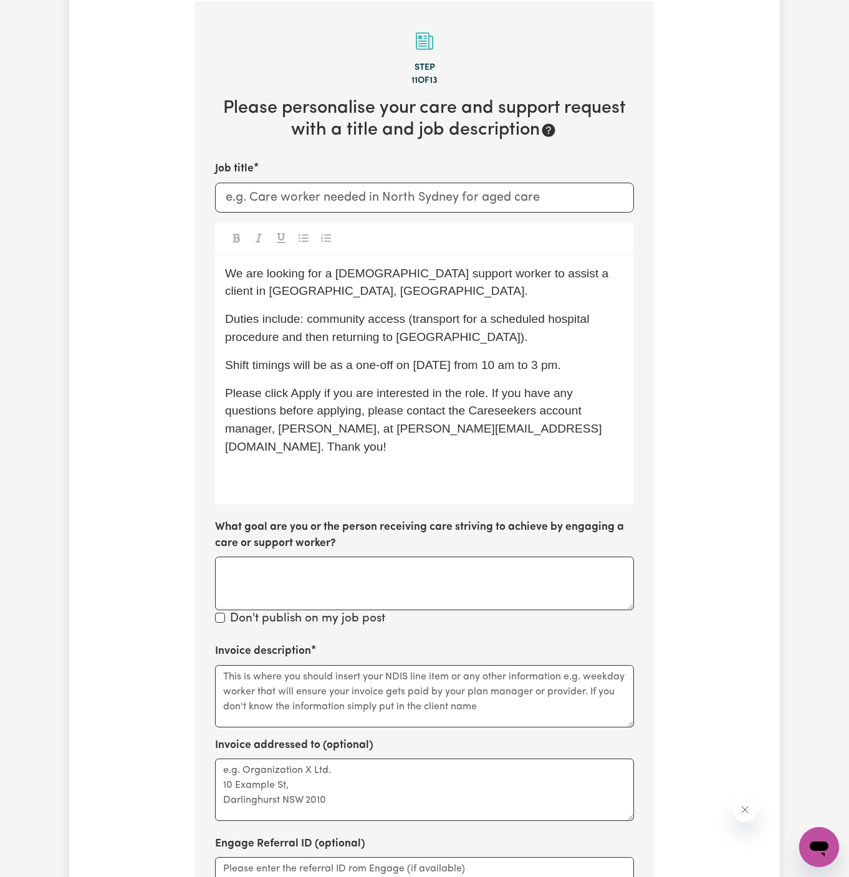
click at [322, 465] on div "We are looking for a female support worker to assist a client in Katoomba, NSW.…" at bounding box center [424, 379] width 419 height 249
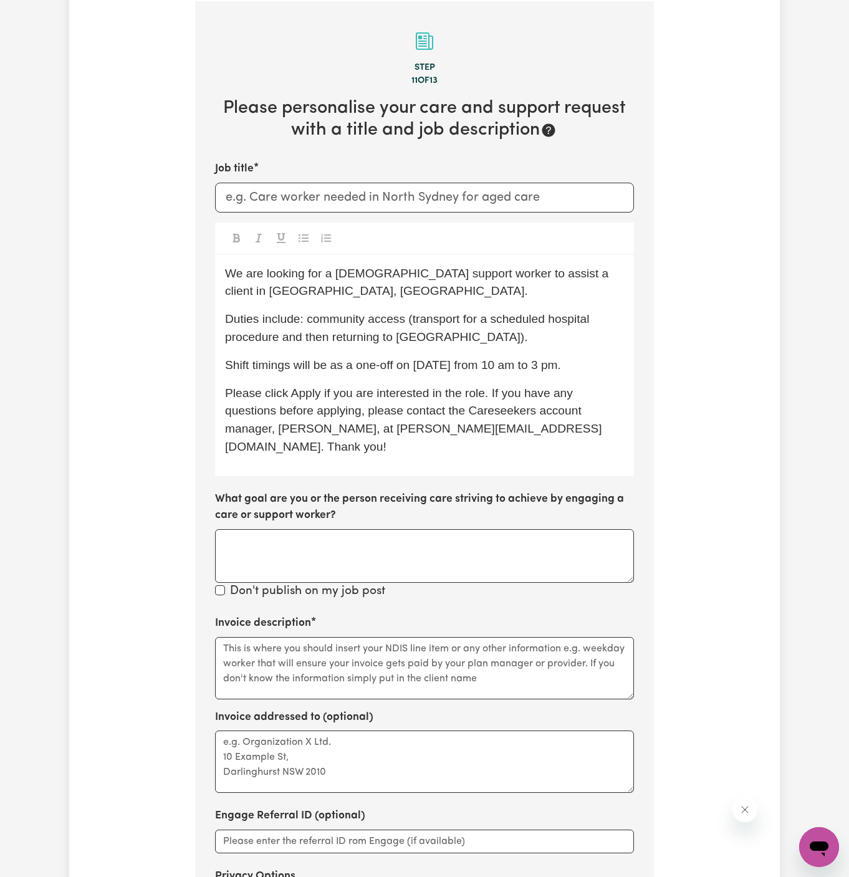
click at [479, 375] on div "We are looking for a female support worker to assist a client in Katoomba, NSW.…" at bounding box center [424, 365] width 419 height 221
click at [457, 367] on span "Shift timings will be as a one-off on 21/08 Thursday from 10 am to 3 pm." at bounding box center [393, 364] width 336 height 13
click at [482, 353] on div "We are looking for a female support worker to assist a client in Katoomba, NSW.…" at bounding box center [424, 365] width 419 height 221
click at [482, 369] on span "Shift timings will be as a one-off on 21/08 Thursday from 10 am to 3 pm." at bounding box center [393, 364] width 336 height 13
click at [471, 369] on span "Shift timings will be as a one-off on 21/08 Thursday from 10 am to 3 pm." at bounding box center [393, 364] width 336 height 13
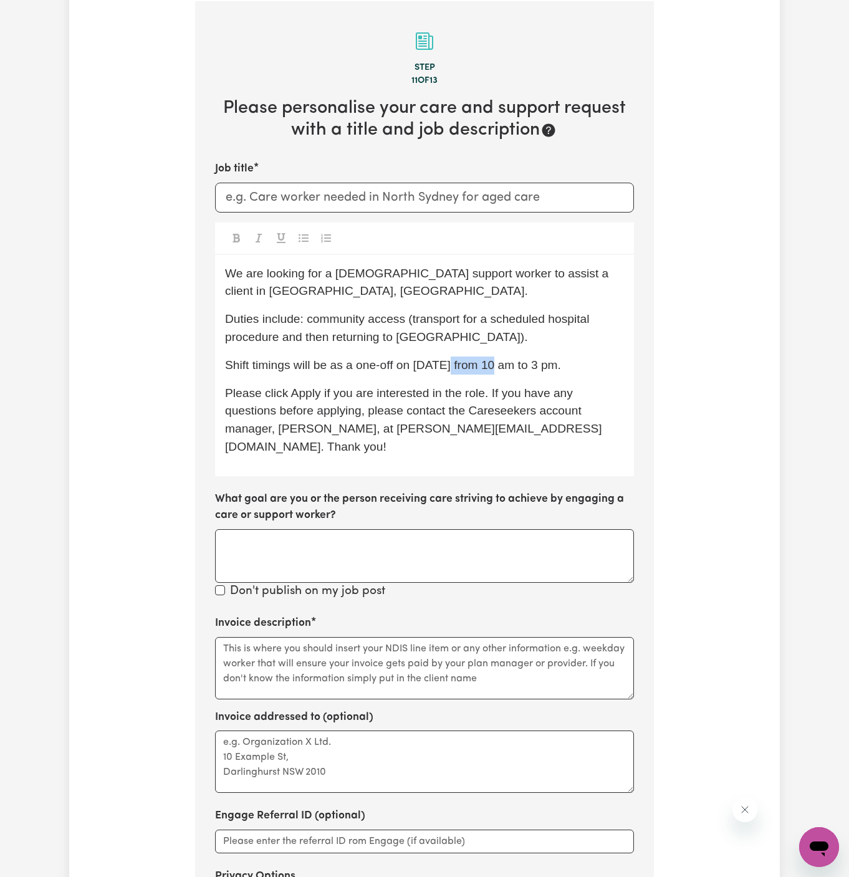
click at [471, 369] on span "Shift timings will be as a one-off on 21/08 Thursday from 10 am to 3 pm." at bounding box center [393, 364] width 336 height 13
click at [411, 363] on span "Shift timings will be as a one-off on 21/08 from 10 am to 3 pm." at bounding box center [391, 364] width 332 height 13
click at [480, 409] on span "Please click Apply if you are interested in the role. If you have any questions…" at bounding box center [413, 419] width 377 height 67
click at [495, 360] on span "Shift timings will be as a one-off on Thursday, 21/08 from 10 am to 3 pm." at bounding box center [405, 364] width 360 height 13
click at [513, 365] on span "Shift timings will be as a one-off on Thursday, 21/08 from 10 am to 3 pm." at bounding box center [405, 364] width 360 height 13
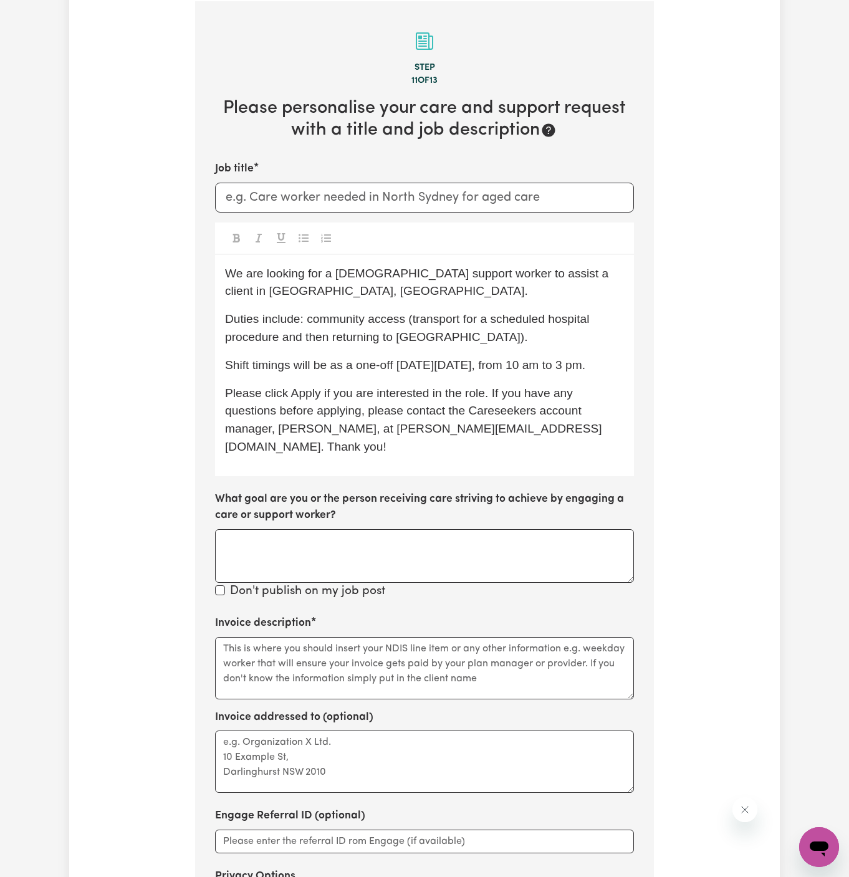
click at [340, 335] on span "Duties include: community access (transport for a scheduled hospital procedure …" at bounding box center [409, 327] width 368 height 31
click at [394, 334] on span "Duties include: community access (transport for a scheduled hospital procedure …" at bounding box center [409, 327] width 368 height 31
click at [402, 332] on span "Duties include: community access (transport for a scheduled hospital procedure …" at bounding box center [409, 327] width 368 height 31
click at [371, 337] on span "Duties include: community access (transport for a scheduled hospital procedure …" at bounding box center [409, 327] width 368 height 31
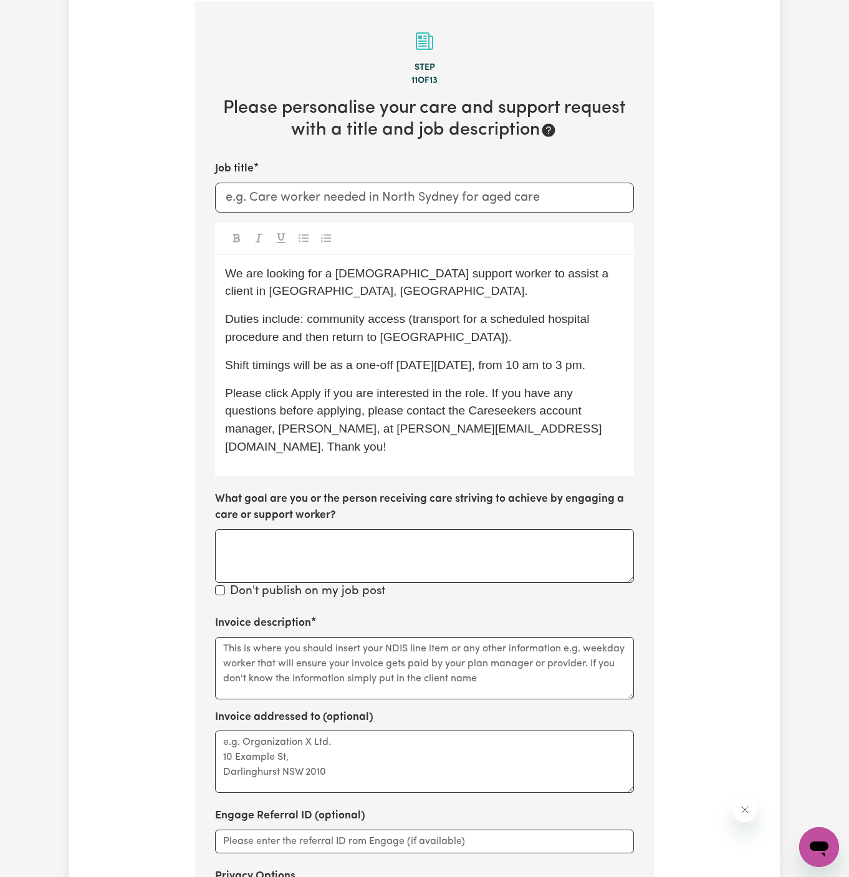
click at [436, 352] on div "We are looking for a female support worker to assist a client in Katoomba, NSW.…" at bounding box center [424, 365] width 419 height 221
click at [436, 353] on div "We are looking for a female support worker to assist a client in Katoomba, NSW.…" at bounding box center [424, 365] width 419 height 221
click at [479, 341] on p "Duties include: community access (transport for a scheduled hospital procedure …" at bounding box center [424, 328] width 399 height 36
click at [363, 192] on input "Job title" at bounding box center [424, 198] width 419 height 30
click at [512, 330] on p "Duties include: community access (transport for a scheduled hospital procedure …" at bounding box center [424, 328] width 399 height 36
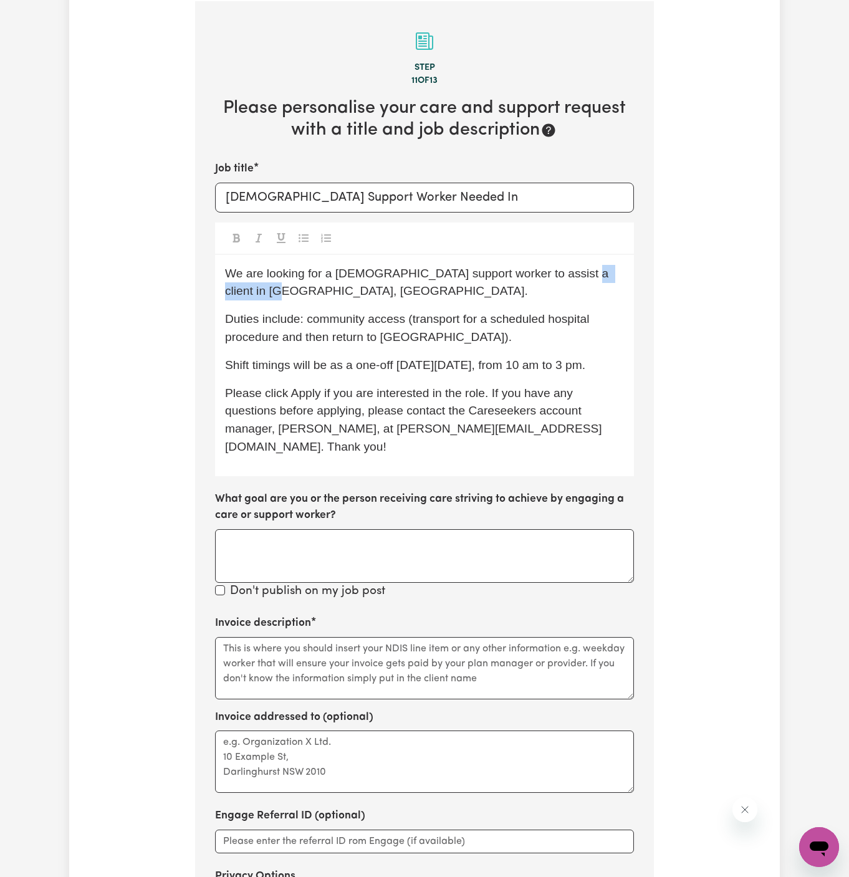
drag, startPoint x: 556, startPoint y: 276, endPoint x: 556, endPoint y: 287, distance: 10.6
click at [556, 287] on p "We are looking for a female support worker to assist a client in Katoomba, NSW." at bounding box center [424, 283] width 399 height 36
copy span "Katoomba, NSW."
click at [533, 194] on input "Female Support Worker Needed In" at bounding box center [424, 198] width 419 height 30
paste input "Katoomba, NSW."
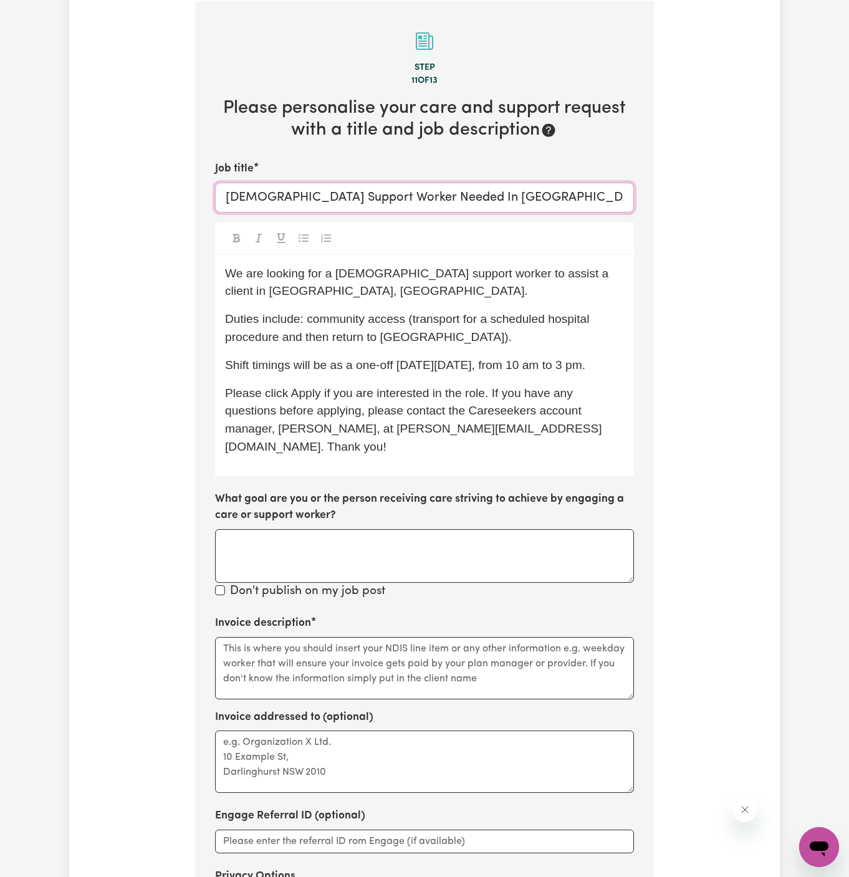
type input "Female Support Worker Needed In Katoomba, NSW"
click at [494, 327] on p "Duties include: community access (transport for a scheduled hospital procedure …" at bounding box center [424, 328] width 399 height 36
click at [422, 615] on div "Invoice description" at bounding box center [424, 657] width 419 height 84
click at [422, 644] on textarea "Invoice description" at bounding box center [424, 668] width 419 height 62
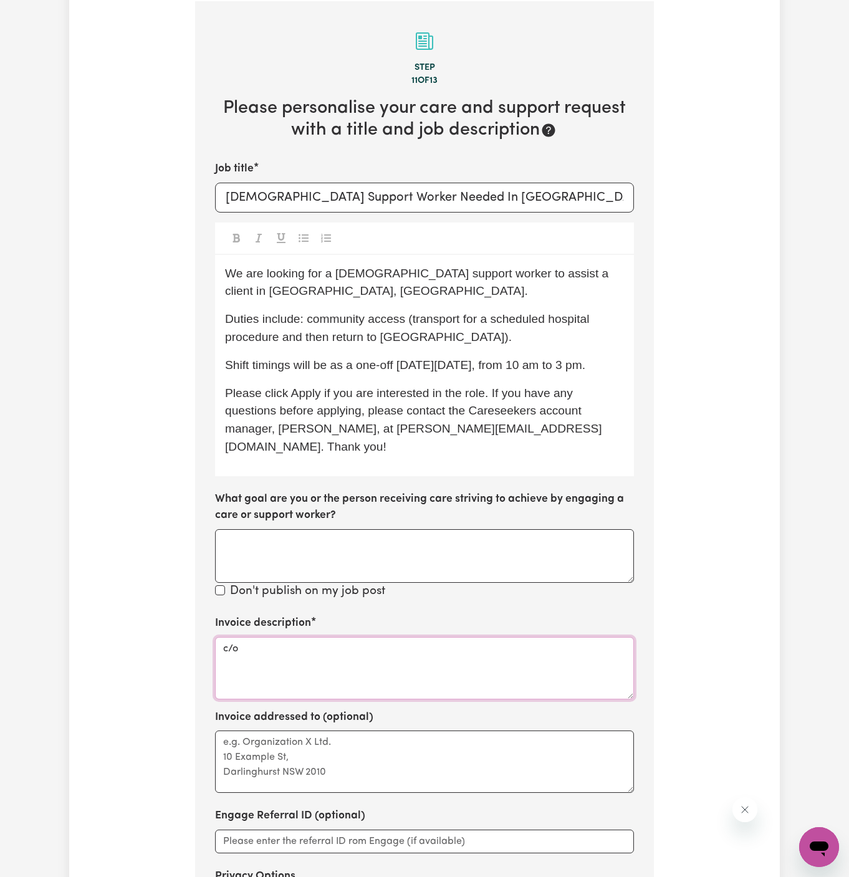
paste textarea "Chosen Family"
click at [279, 637] on textarea "c/o Chosen Family" at bounding box center [424, 668] width 419 height 62
type textarea "c/o Chosen Family"
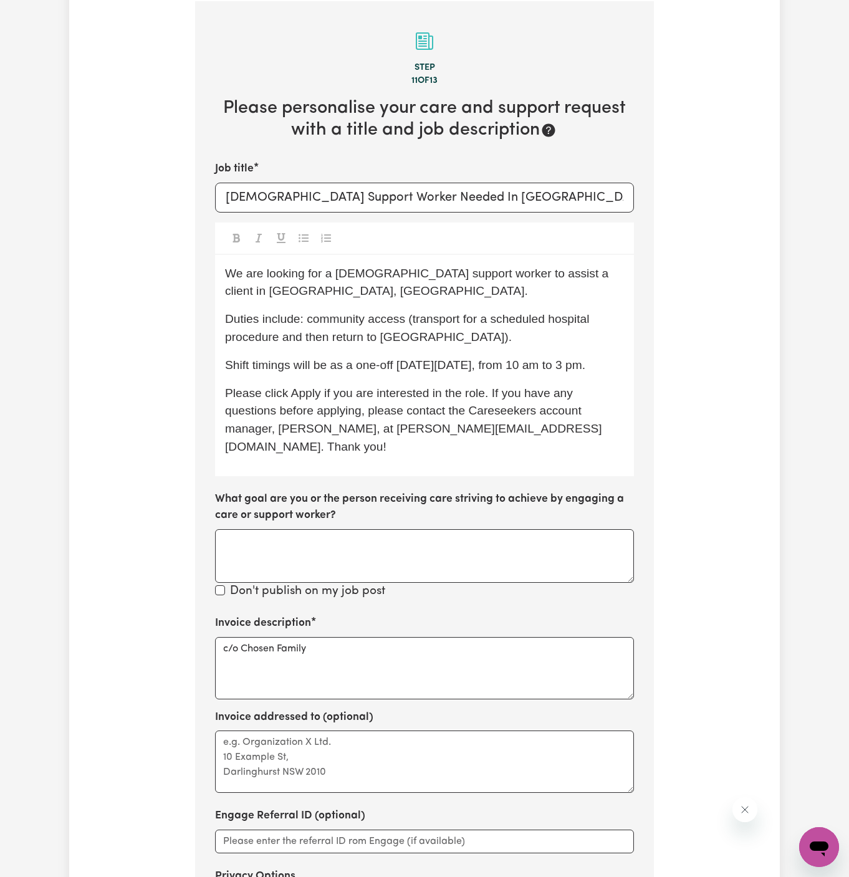
click at [294, 776] on div "Invoice description c/o Chosen Family Invoice addressed to (optional) Engage Re…" at bounding box center [424, 787] width 419 height 345
click at [295, 736] on textarea "Invoice addressed to (optional)" at bounding box center [424, 761] width 419 height 62
paste textarea "c/o Chosen Family"
click at [368, 730] on textarea "c/o Chosen Family" at bounding box center [424, 761] width 419 height 62
type textarea "c/o Chosen Family"
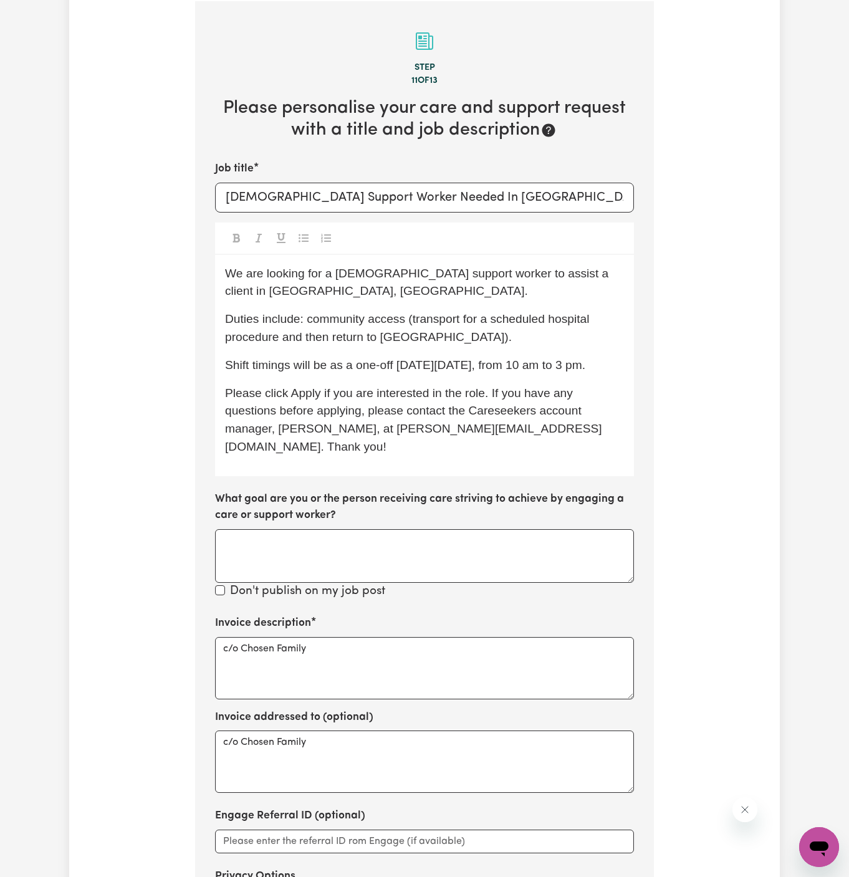
click at [423, 289] on p "We are looking for a female support worker to assist a client in Katoomba, NSW." at bounding box center [424, 283] width 399 height 36
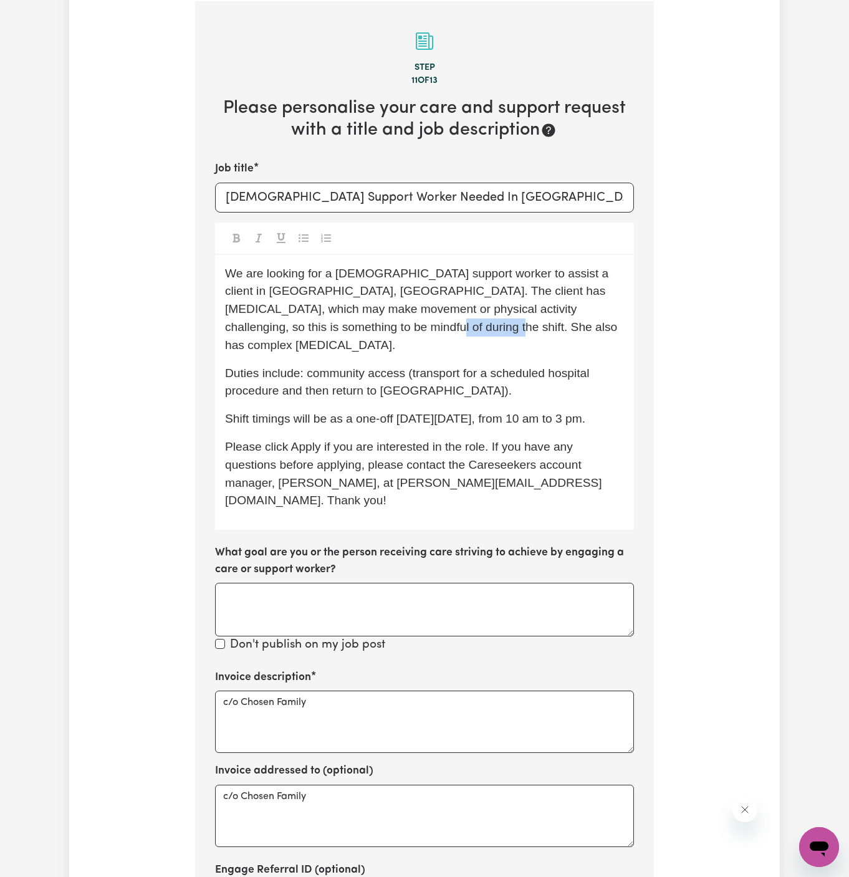
drag, startPoint x: 426, startPoint y: 323, endPoint x: 341, endPoint y: 325, distance: 85.4
click at [325, 325] on p "We are looking for a female support worker to assist a client in Katoomba, NSW.…" at bounding box center [424, 310] width 399 height 90
click at [417, 329] on p "We are looking for a female support worker to assist a client in Katoomba, NSW.…" at bounding box center [424, 310] width 399 height 90
click at [416, 329] on p "We are looking for a female support worker to assist a client in Katoomba, NSW.…" at bounding box center [424, 310] width 399 height 90
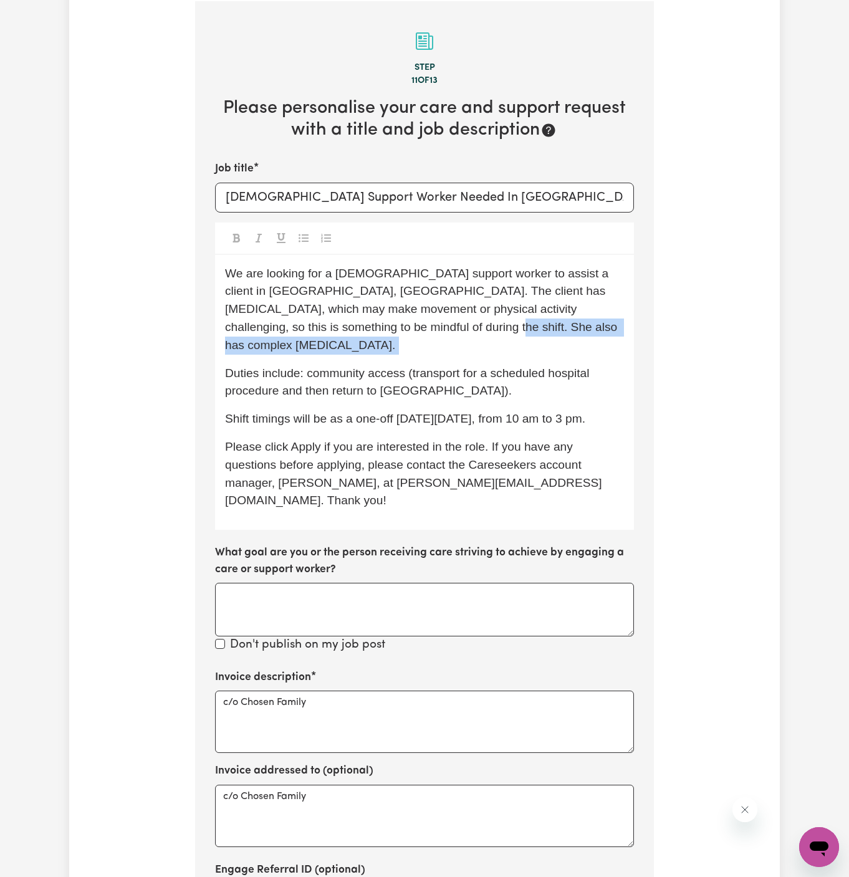
click at [396, 320] on p "We are looking for a female support worker to assist a client in Katoomba, NSW.…" at bounding box center [424, 310] width 399 height 90
click at [378, 333] on p "We are looking for a female support worker to assist a client in Katoomba, NSW.…" at bounding box center [424, 310] width 399 height 90
click at [427, 329] on p "We are looking for a female support worker to assist a client in Katoomba, NSW.…" at bounding box center [424, 310] width 399 height 90
click at [451, 369] on p "Duties include: community access (transport for a scheduled hospital procedure …" at bounding box center [424, 383] width 399 height 36
click at [363, 690] on textarea "c/o Chosen Family" at bounding box center [424, 721] width 419 height 62
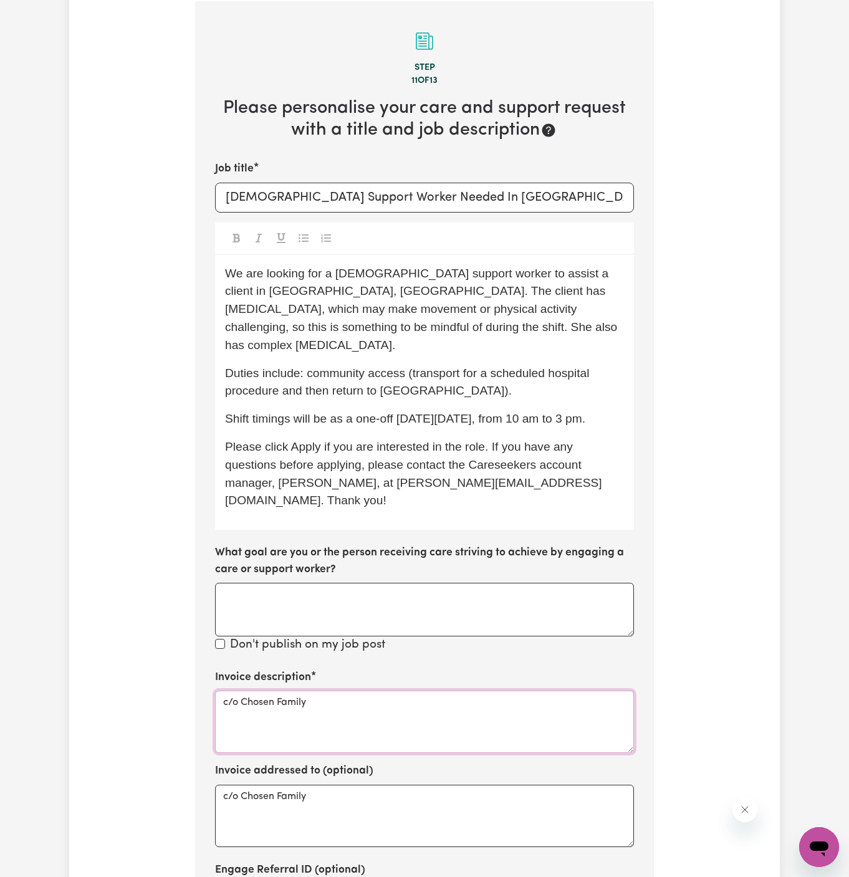
click at [364, 690] on textarea "c/o Chosen Family" at bounding box center [424, 721] width 419 height 62
click at [426, 326] on p "We are looking for a female support worker to assist a client in Katoomba, NSW.…" at bounding box center [424, 310] width 399 height 90
click at [470, 366] on span "Duties include: community access (transport for a scheduled hospital procedure …" at bounding box center [409, 381] width 368 height 31
click at [380, 297] on p "We are looking for a female support worker to assist a client in Katoomba, NSW.…" at bounding box center [424, 310] width 399 height 90
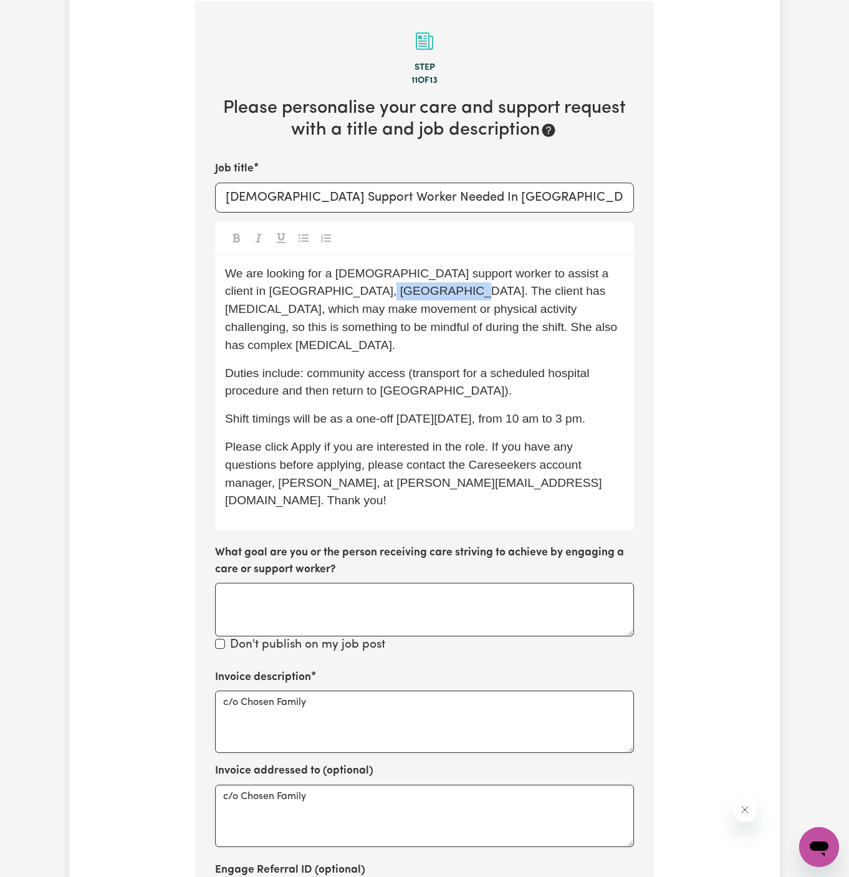
copy span "hypermobility"
click at [405, 451] on span "Please click Apply if you are interested in the role. If you have any questions…" at bounding box center [413, 473] width 377 height 67
click at [477, 330] on p "We are looking for a female support worker to assist a client in Katoomba, NSW.…" at bounding box center [424, 310] width 399 height 90
click at [483, 323] on p "We are looking for a female support worker to assist a client in Katoomba, NSW.…" at bounding box center [424, 310] width 399 height 90
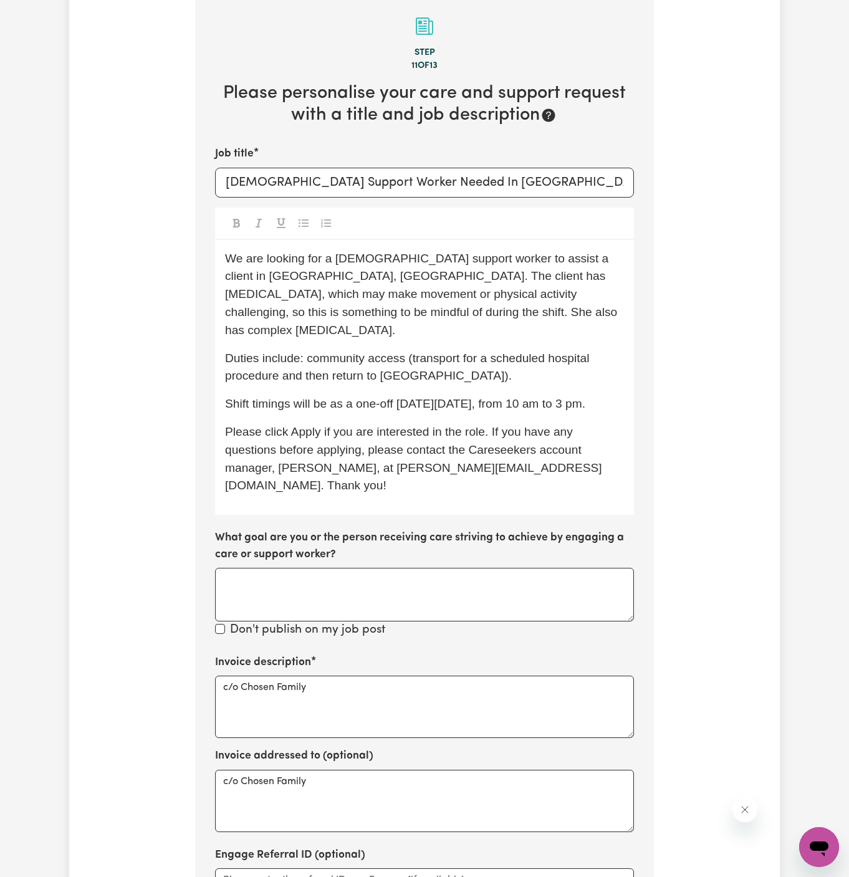
scroll to position [492, 0]
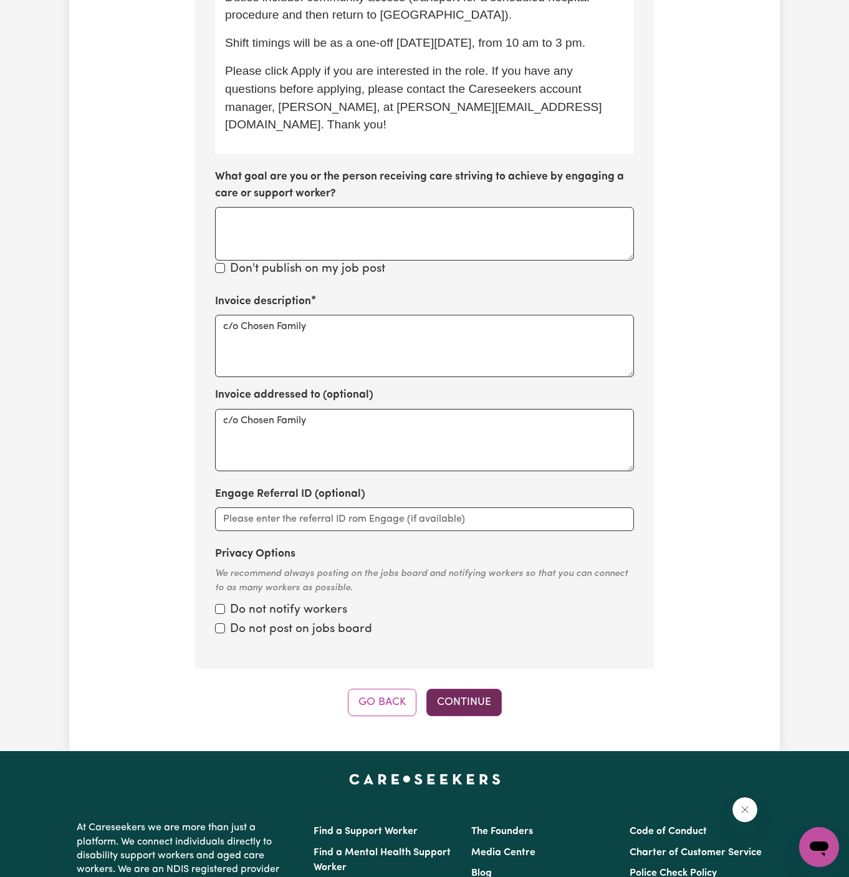
click at [472, 689] on button "Continue" at bounding box center [463, 702] width 75 height 27
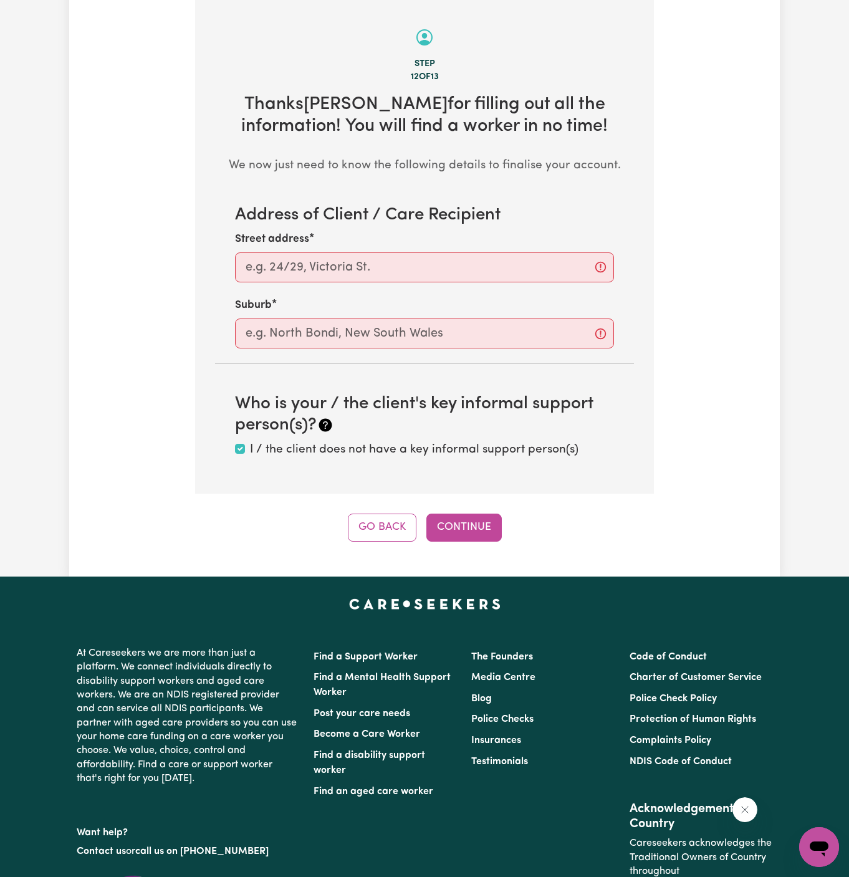
scroll to position [442, 0]
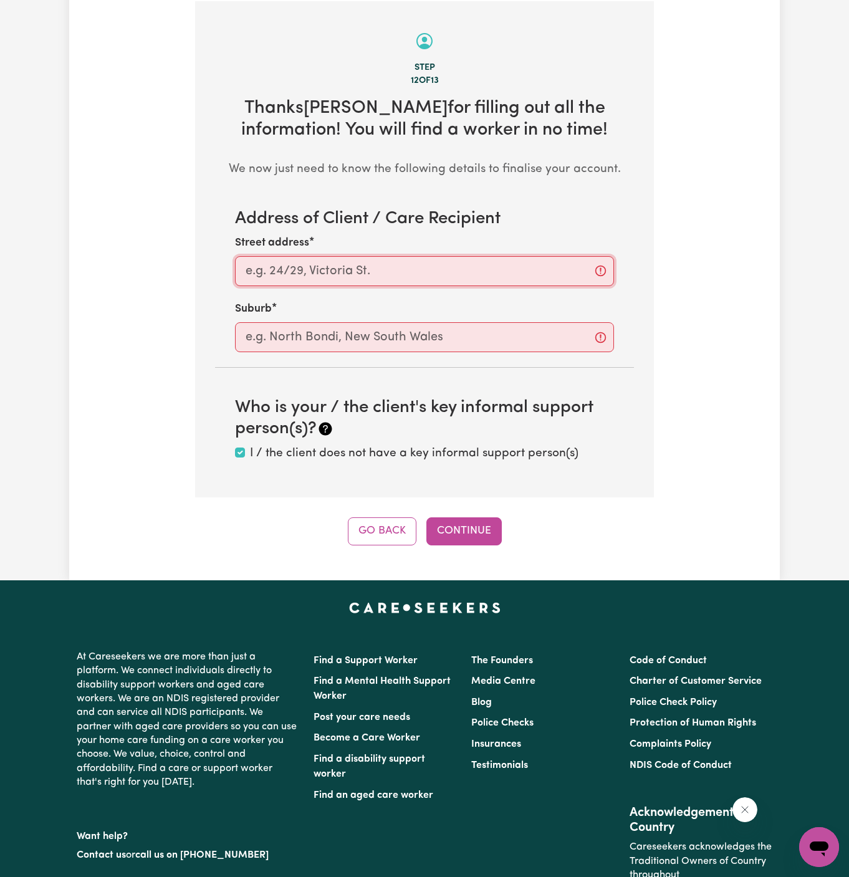
click at [332, 259] on input "Street address" at bounding box center [424, 271] width 379 height 30
paste input "Katoomba"
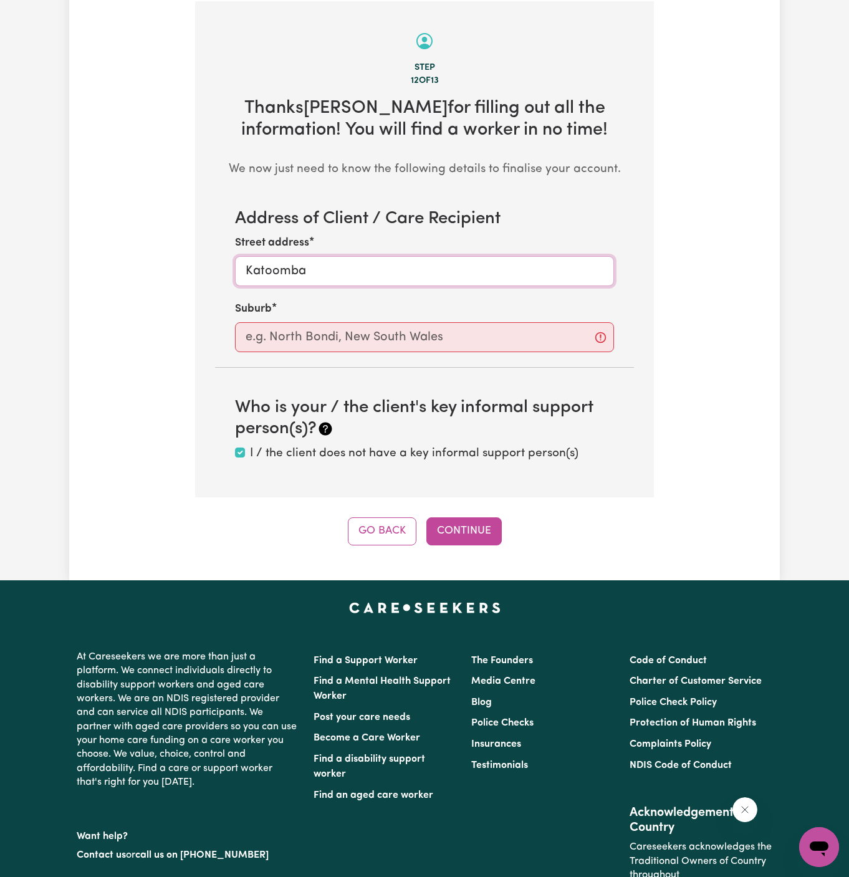
type input "Katoomba"
click at [340, 341] on input "text" at bounding box center [424, 337] width 379 height 30
paste input "Katoomba"
type input "Katoomba"
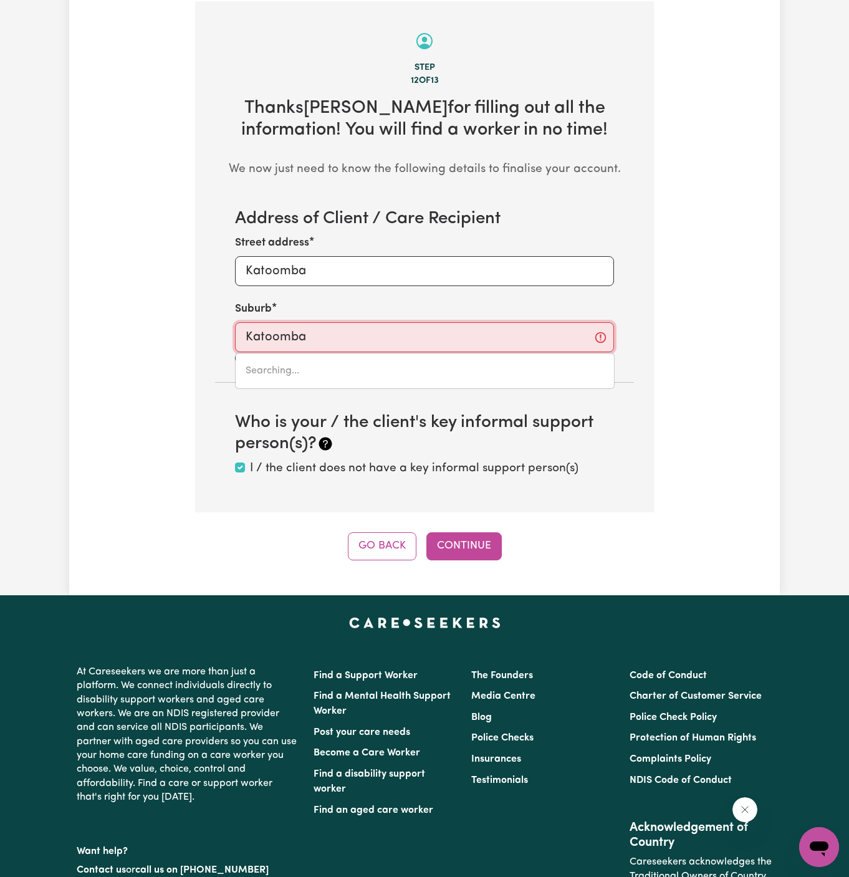
type input "Katoomba, New South Wales, 2780"
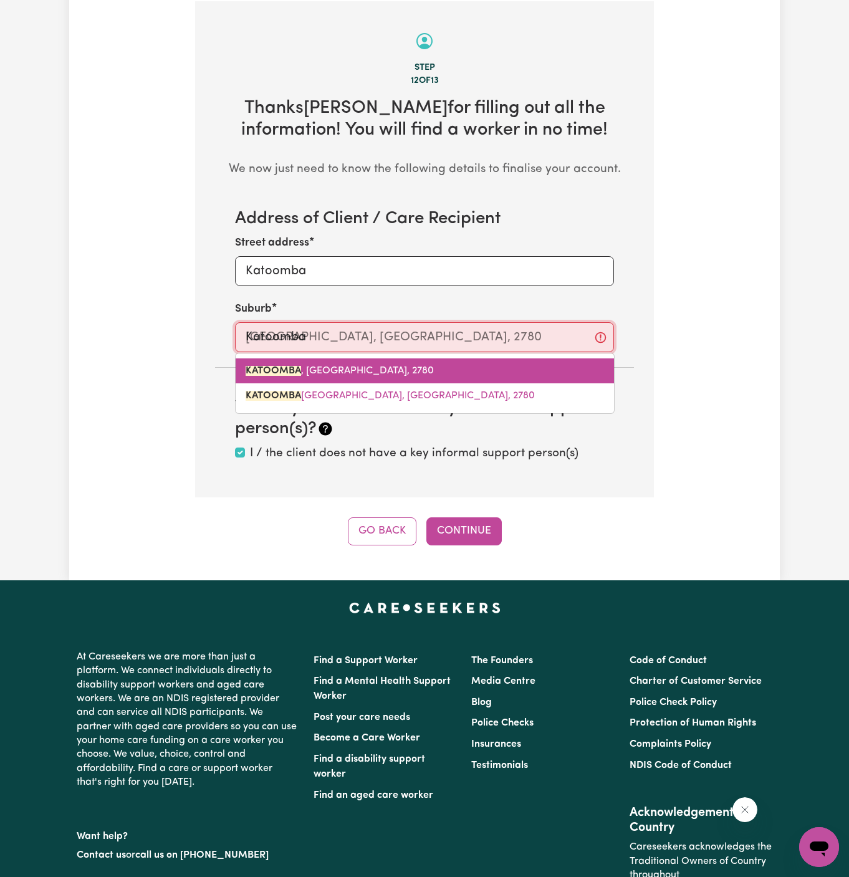
click at [388, 380] on link "KATOOMBA , New South Wales, 2780" at bounding box center [425, 370] width 378 height 25
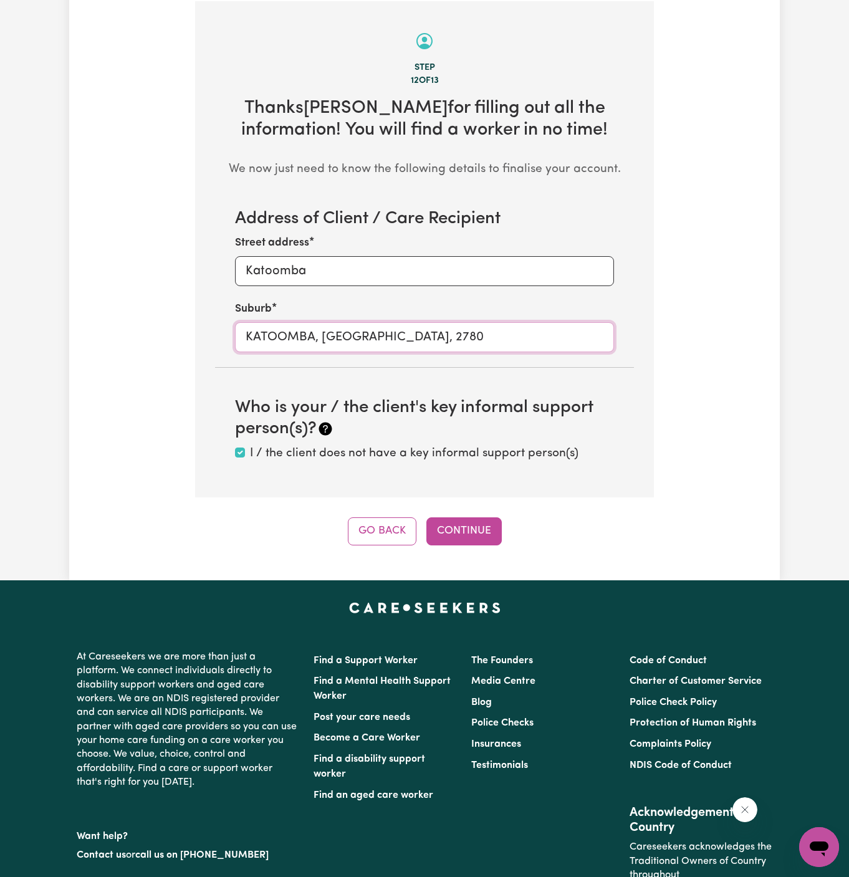
type input "KATOOMBA, New South Wales, 2780"
click at [382, 345] on input "KATOOMBA, New South Wales, 2780" at bounding box center [424, 337] width 379 height 30
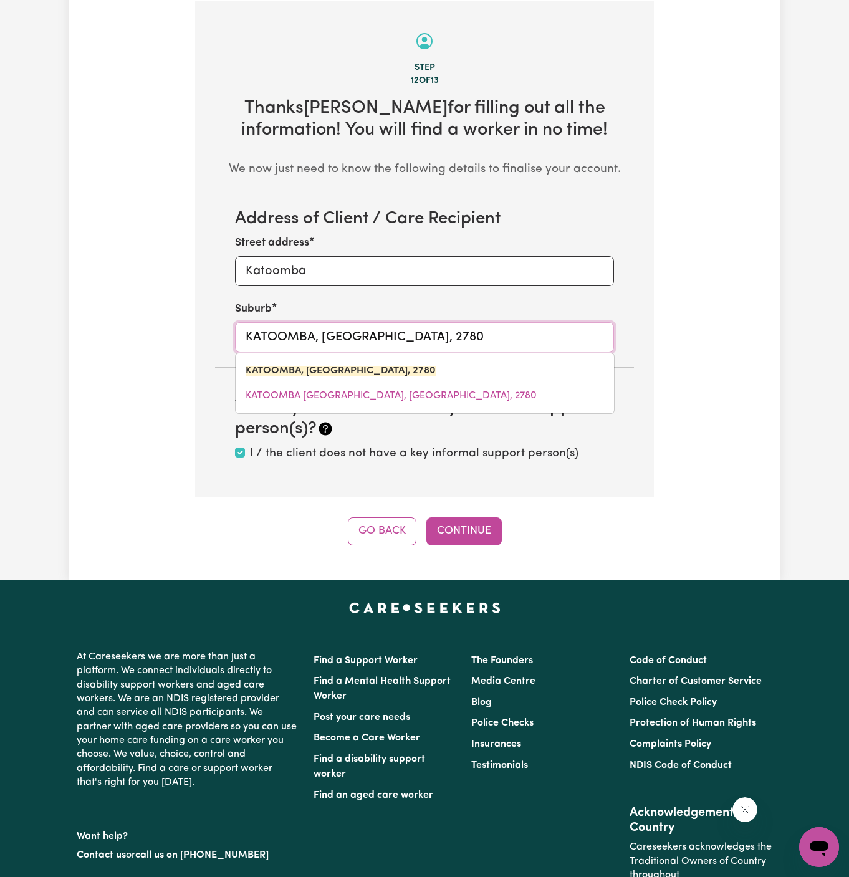
click at [424, 342] on input "KATOOMBA, New South Wales, 2780" at bounding box center [424, 337] width 379 height 30
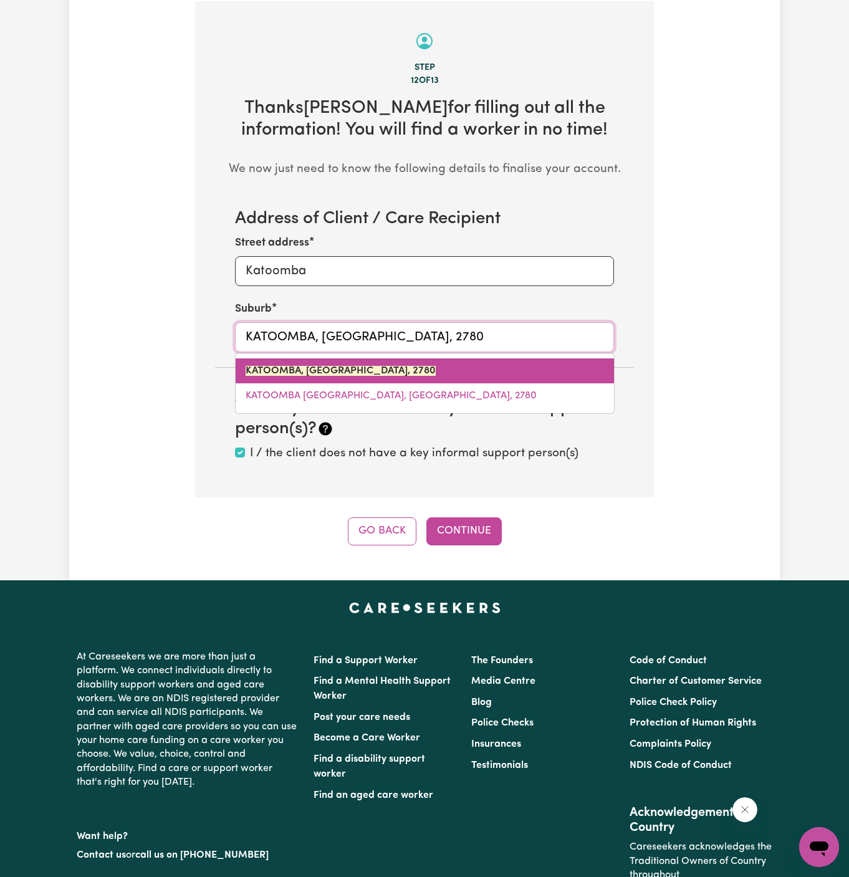
click at [419, 365] on link "KATOOMBA, New South Wales, 2780" at bounding box center [425, 370] width 378 height 25
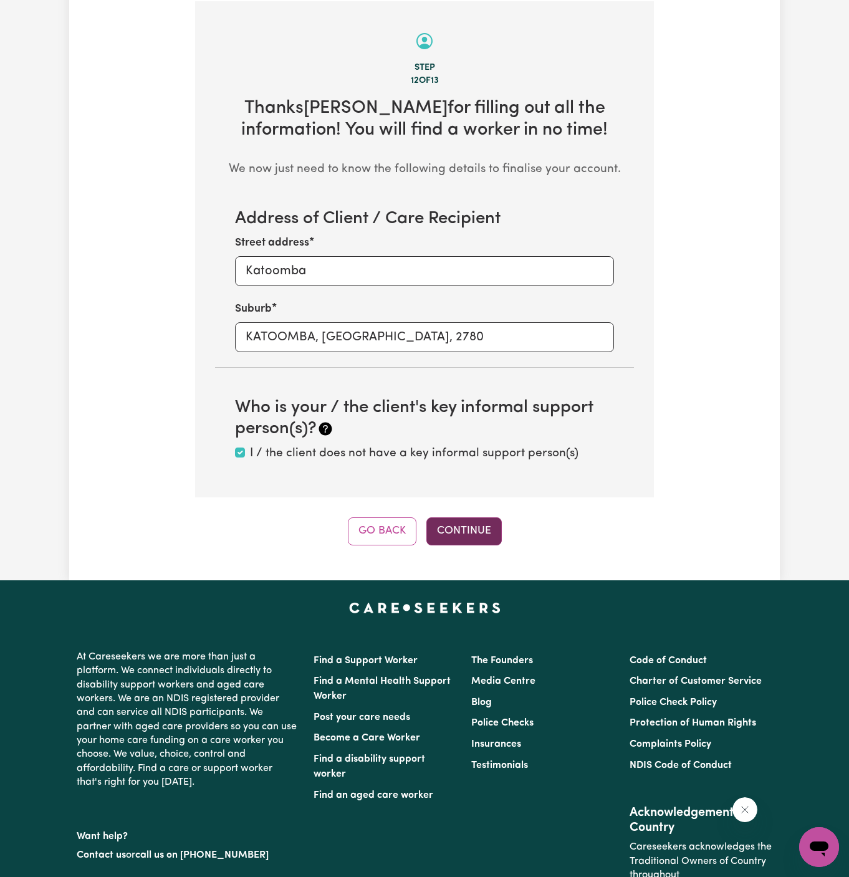
click at [466, 533] on button "Continue" at bounding box center [463, 530] width 75 height 27
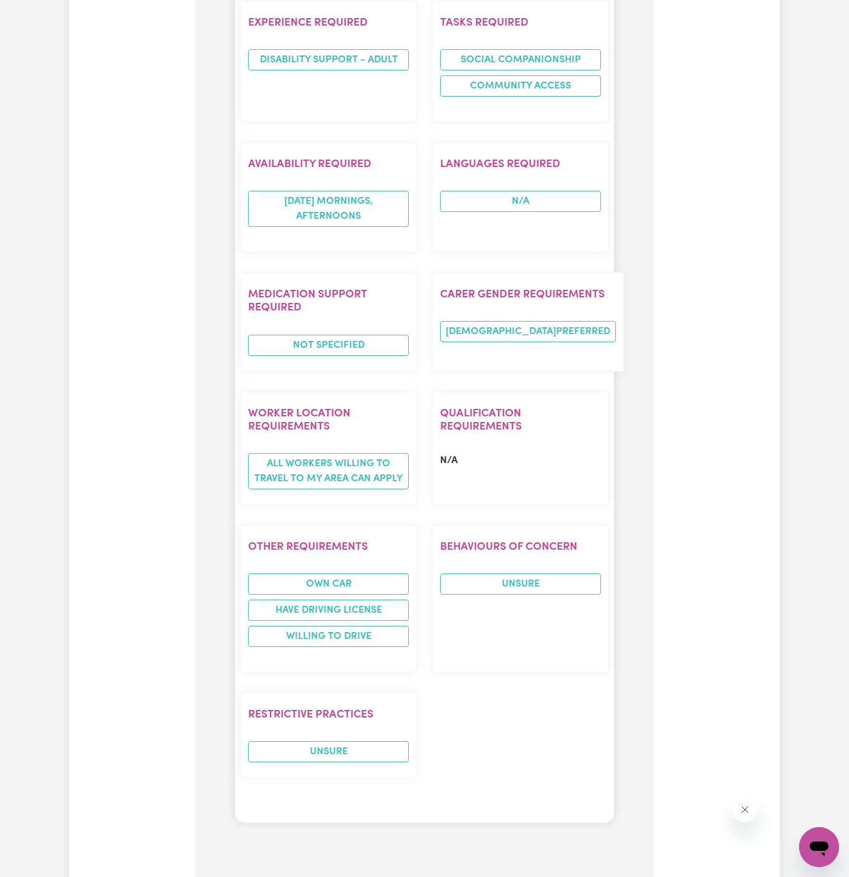
scroll to position [1339, 0]
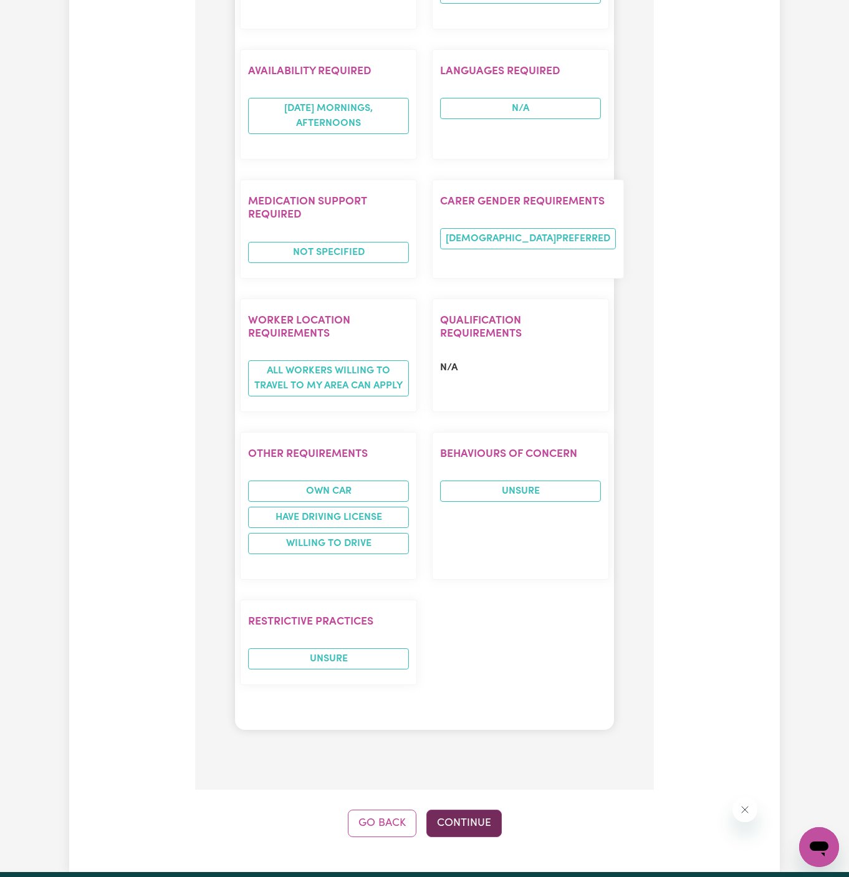
click at [468, 809] on button "Continue" at bounding box center [463, 822] width 75 height 27
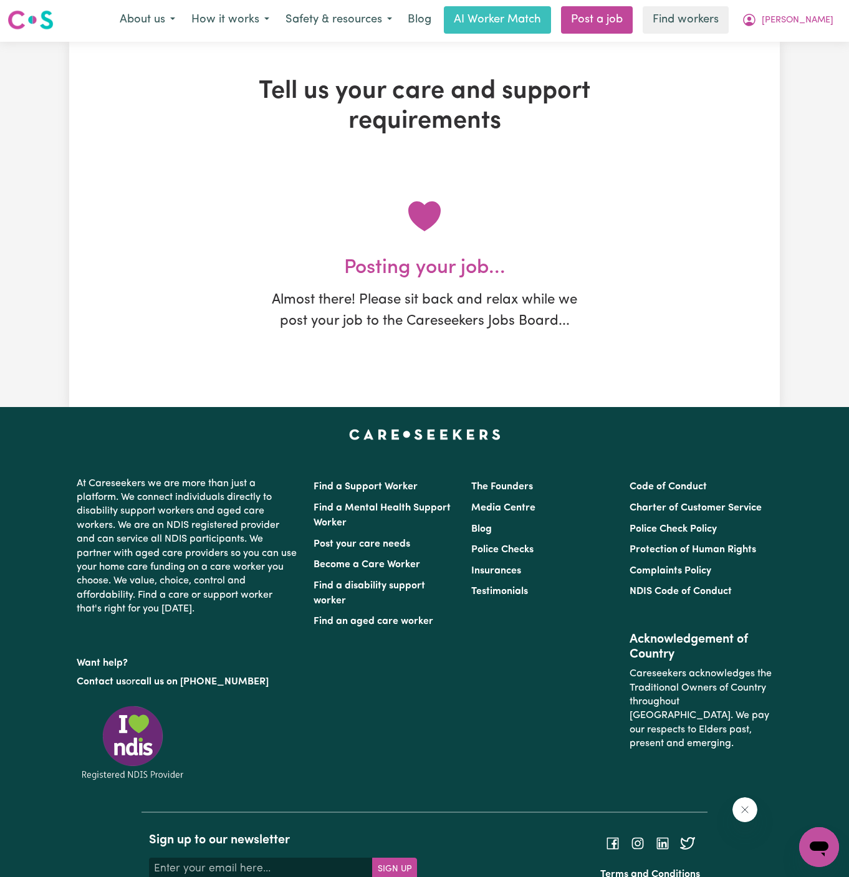
scroll to position [0, 0]
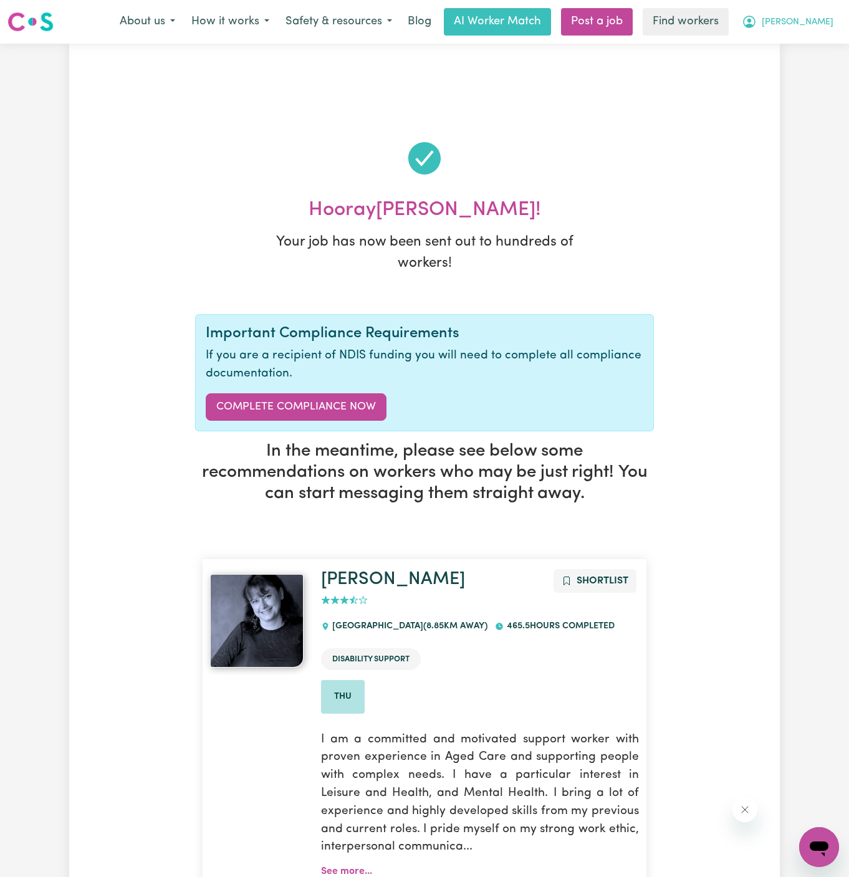
click at [811, 26] on span "[PERSON_NAME]" at bounding box center [798, 23] width 72 height 14
click at [811, 38] on link "My Dashboard" at bounding box center [791, 49] width 98 height 24
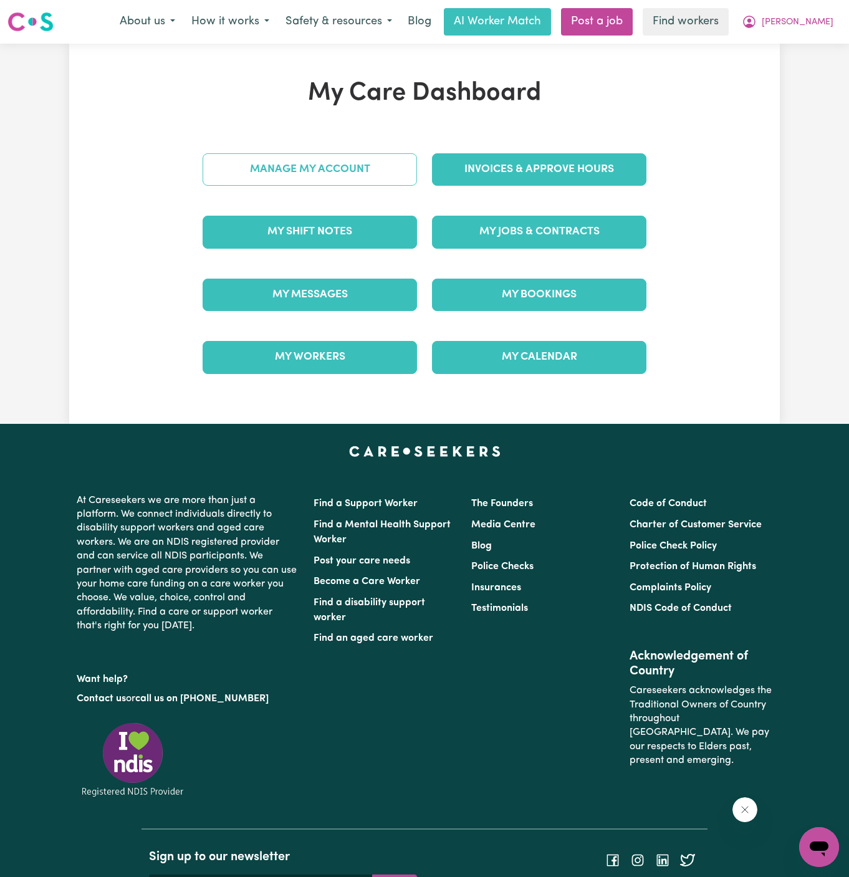
click at [348, 164] on link "Manage My Account" at bounding box center [310, 169] width 214 height 32
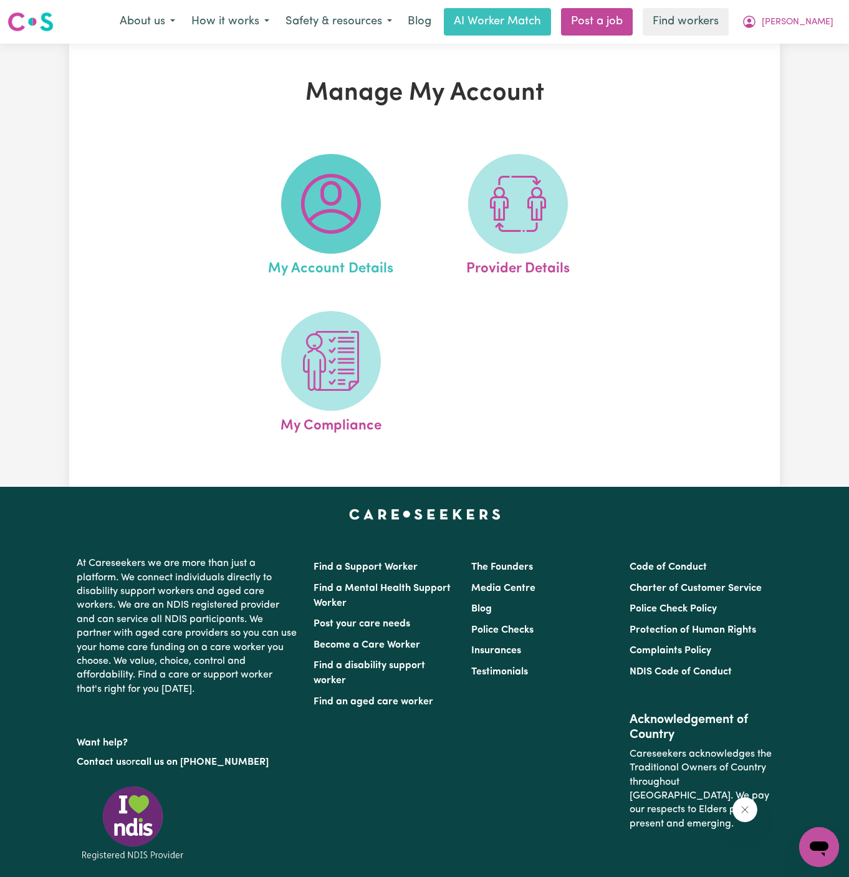
click at [345, 164] on span at bounding box center [331, 204] width 100 height 100
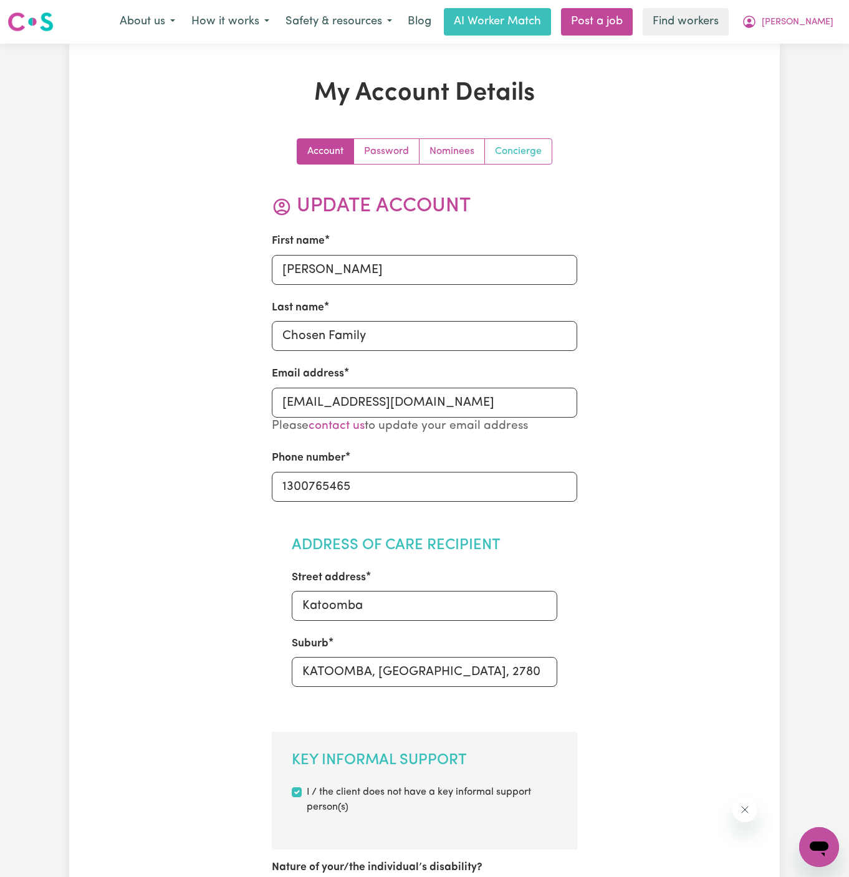
click at [507, 157] on link "Concierge" at bounding box center [518, 151] width 67 height 25
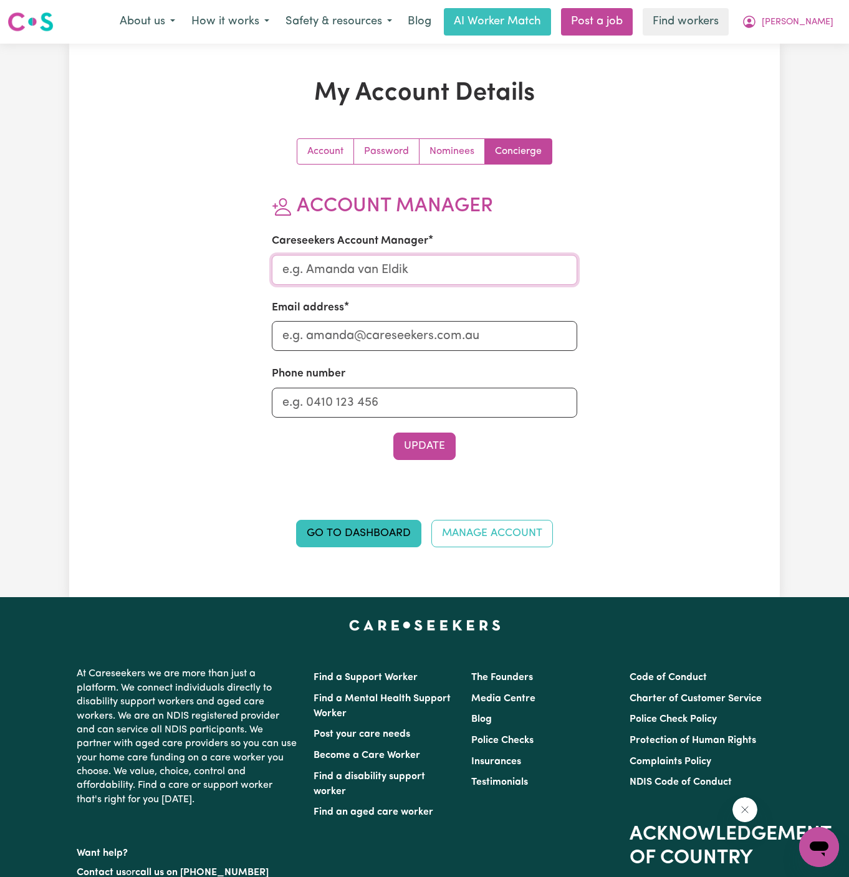
click at [429, 272] on input "Careseekers Account Manager" at bounding box center [425, 270] width 306 height 30
type input "Annie"
click at [427, 347] on input "Email address" at bounding box center [425, 336] width 306 height 30
type input "annie@careseekers.com.au"
click at [441, 391] on input "Phone number" at bounding box center [425, 403] width 306 height 30
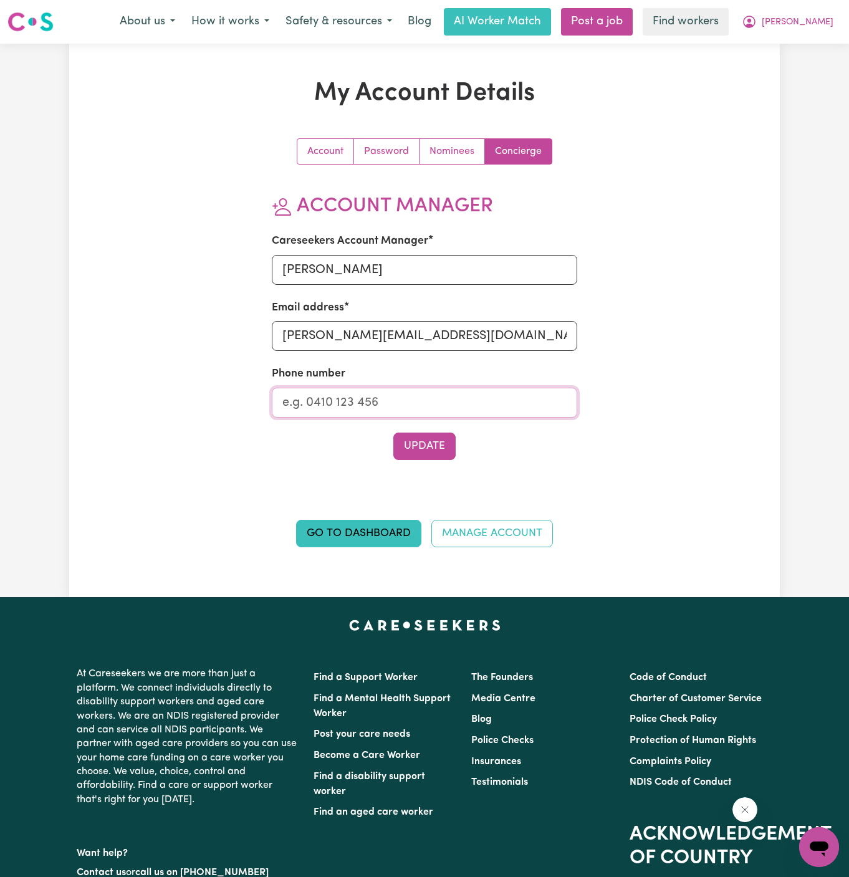
type input "1300765465"
click at [439, 445] on button "Update" at bounding box center [424, 445] width 62 height 27
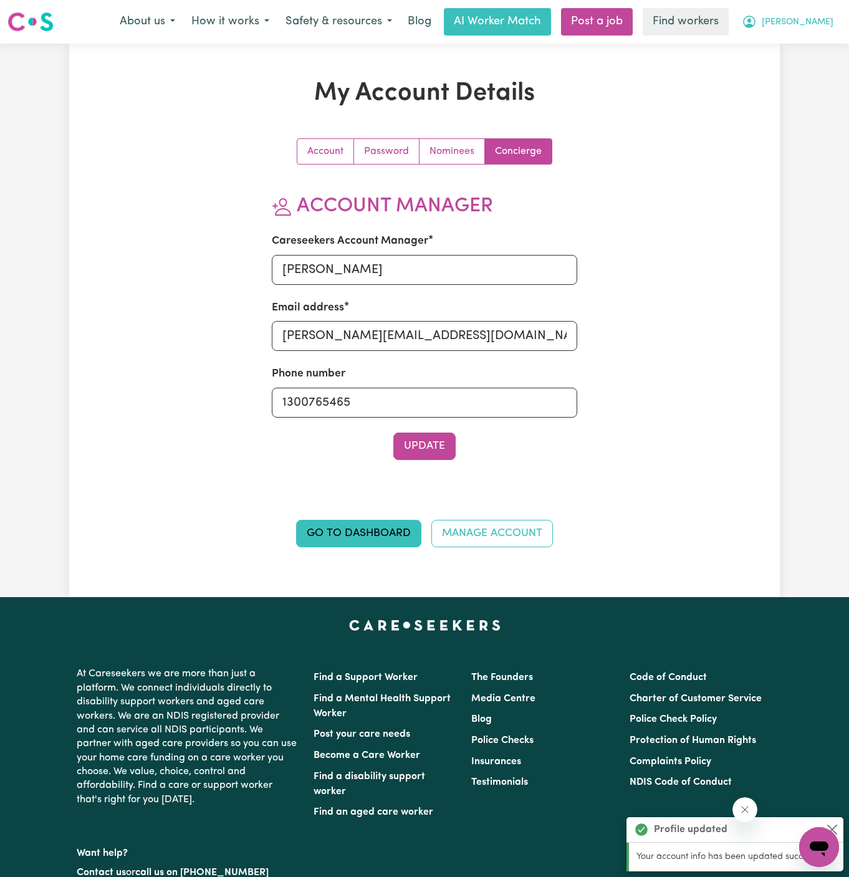
click at [819, 21] on span "[PERSON_NAME]" at bounding box center [798, 23] width 72 height 14
click at [817, 47] on link "My Dashboard" at bounding box center [791, 49] width 98 height 24
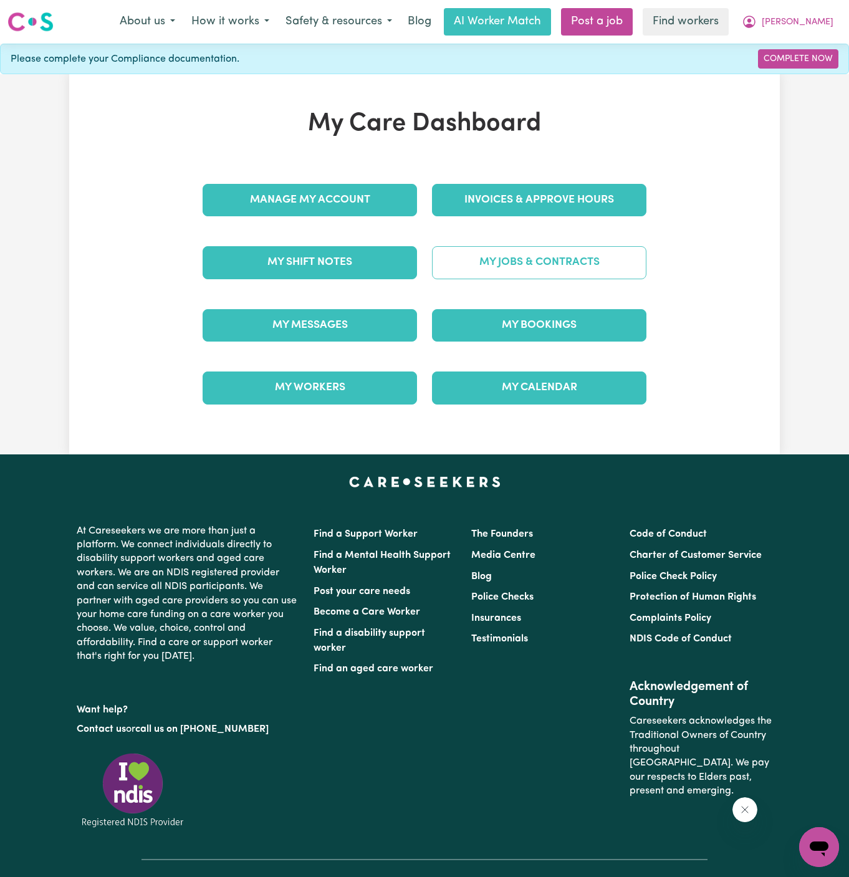
click at [581, 261] on link "My Jobs & Contracts" at bounding box center [539, 262] width 214 height 32
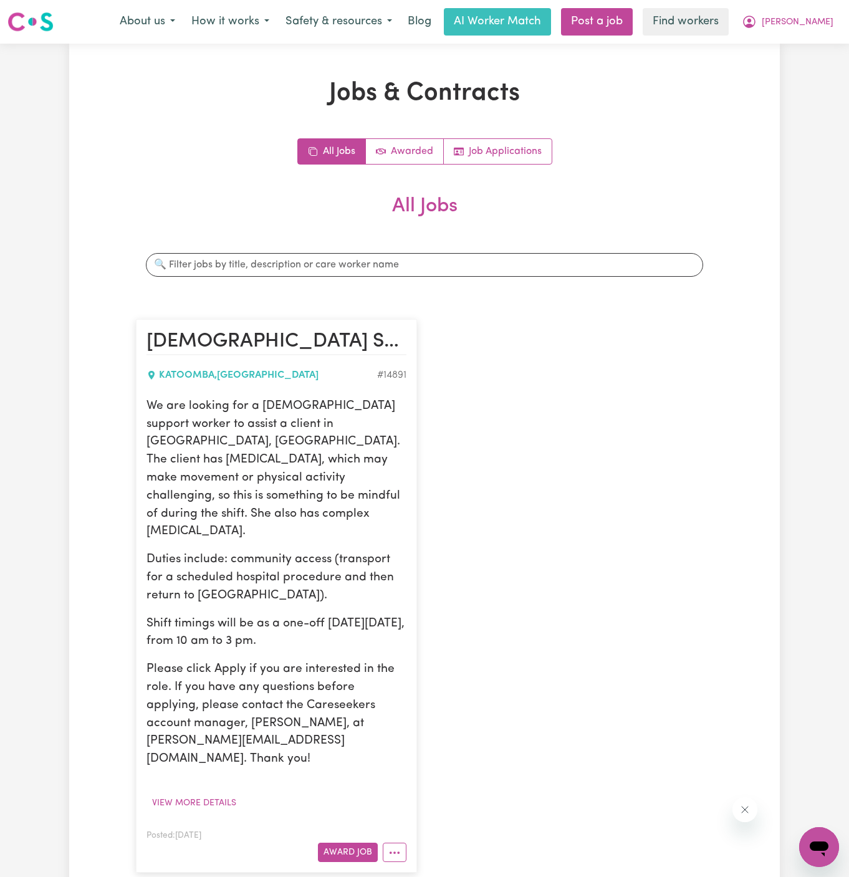
click at [255, 368] on div "KATOOMBA , New South Wales" at bounding box center [261, 375] width 231 height 15
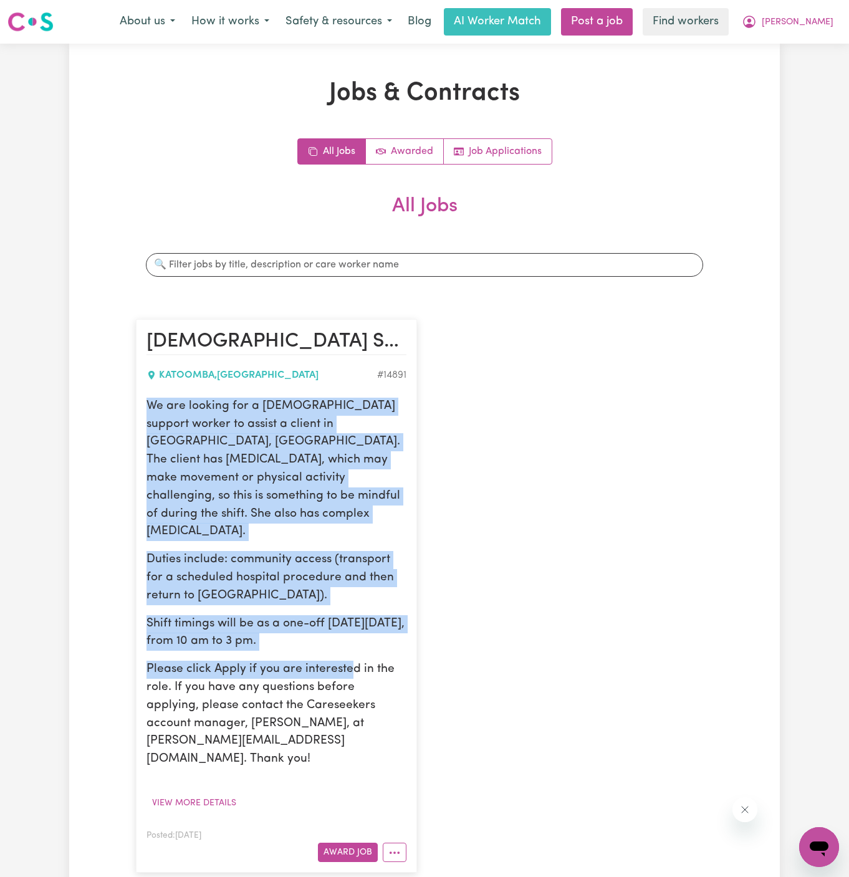
drag, startPoint x: 148, startPoint y: 406, endPoint x: 346, endPoint y: 624, distance: 294.3
click at [346, 624] on div "We are looking for a female support worker to assist a client in Katoomba, NSW.…" at bounding box center [276, 583] width 260 height 371
click at [346, 661] on p "Please click Apply if you are interested in the role. If you have any questions…" at bounding box center [276, 715] width 260 height 108
drag, startPoint x: 314, startPoint y: 608, endPoint x: 145, endPoint y: 406, distance: 264.1
click at [145, 406] on article "Female Support Worker Needed In Katoomba, NSW KATOOMBA , New South Wales # 1489…" at bounding box center [276, 595] width 281 height 553
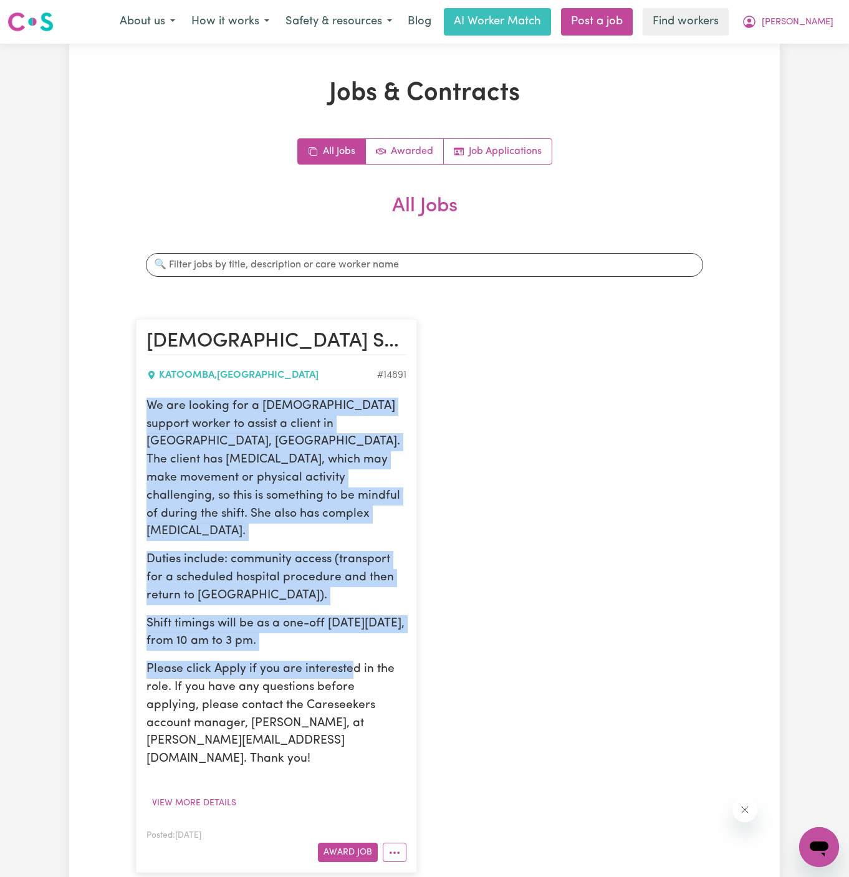
copy div "We are looking for a female support worker to assist a client in Katoomba, NSW.…"
click at [805, 21] on span "[PERSON_NAME]" at bounding box center [798, 23] width 72 height 14
click at [805, 64] on link "Logout" at bounding box center [791, 72] width 98 height 24
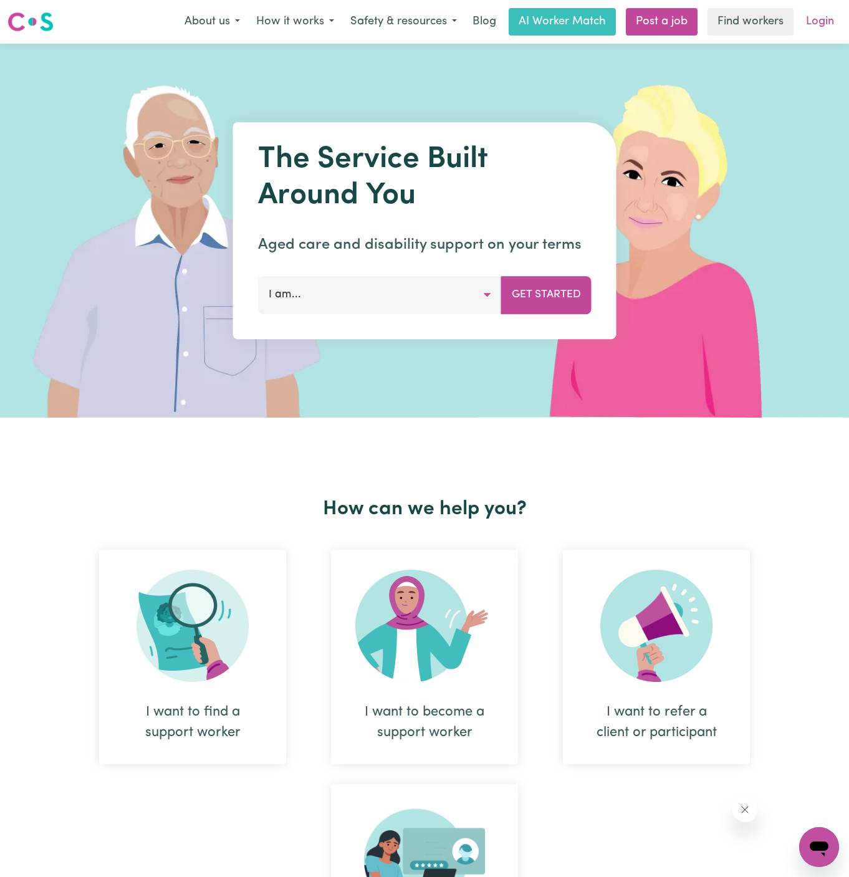
click at [820, 31] on link "Login" at bounding box center [819, 21] width 43 height 27
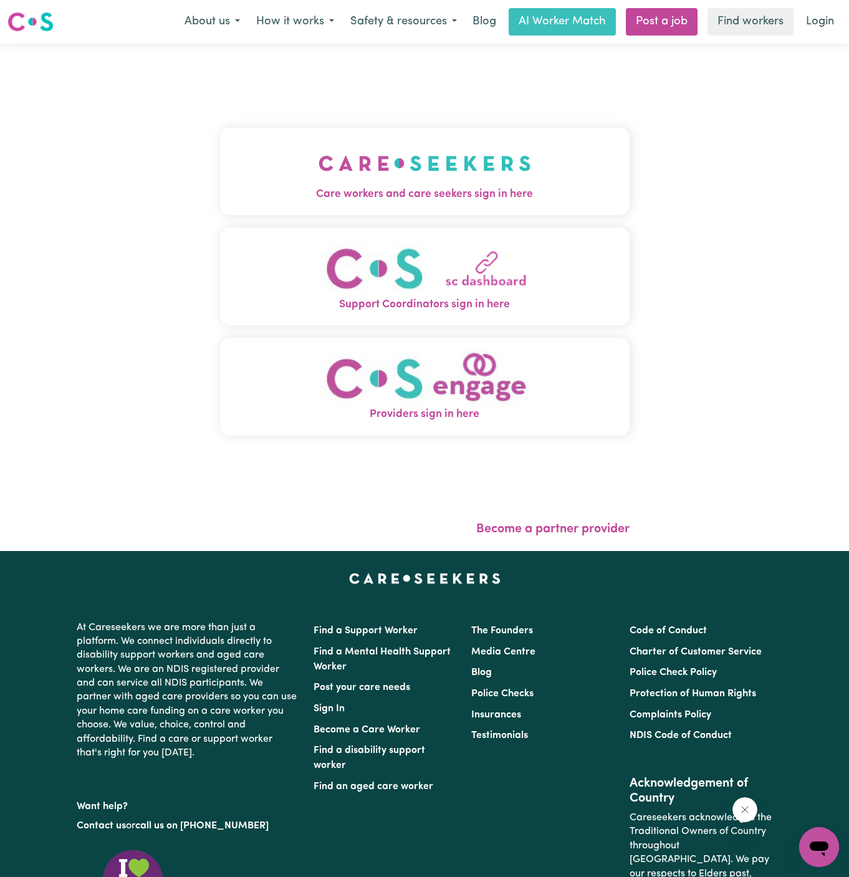
click at [414, 164] on img "Care workers and care seekers sign in here" at bounding box center [424, 163] width 213 height 46
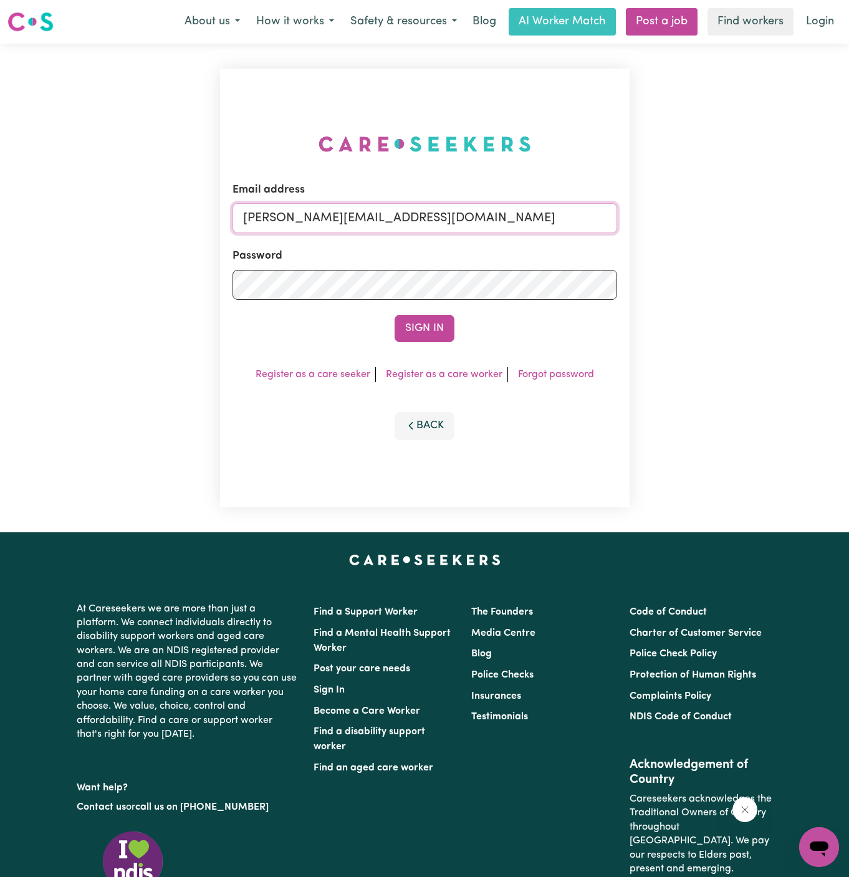
click at [521, 226] on input "dyan@careseekers.com.au" at bounding box center [424, 218] width 384 height 30
drag, startPoint x: 310, startPoint y: 216, endPoint x: 740, endPoint y: 272, distance: 434.3
click at [740, 272] on div "Email address superuser~Mai-TanNguyenYS@careseekers.com.au Password Sign In Reg…" at bounding box center [424, 288] width 849 height 489
type input "superuser~HusnuyeBehaettinYS@careseekers.com.au"
click at [449, 325] on button "Sign In" at bounding box center [424, 328] width 60 height 27
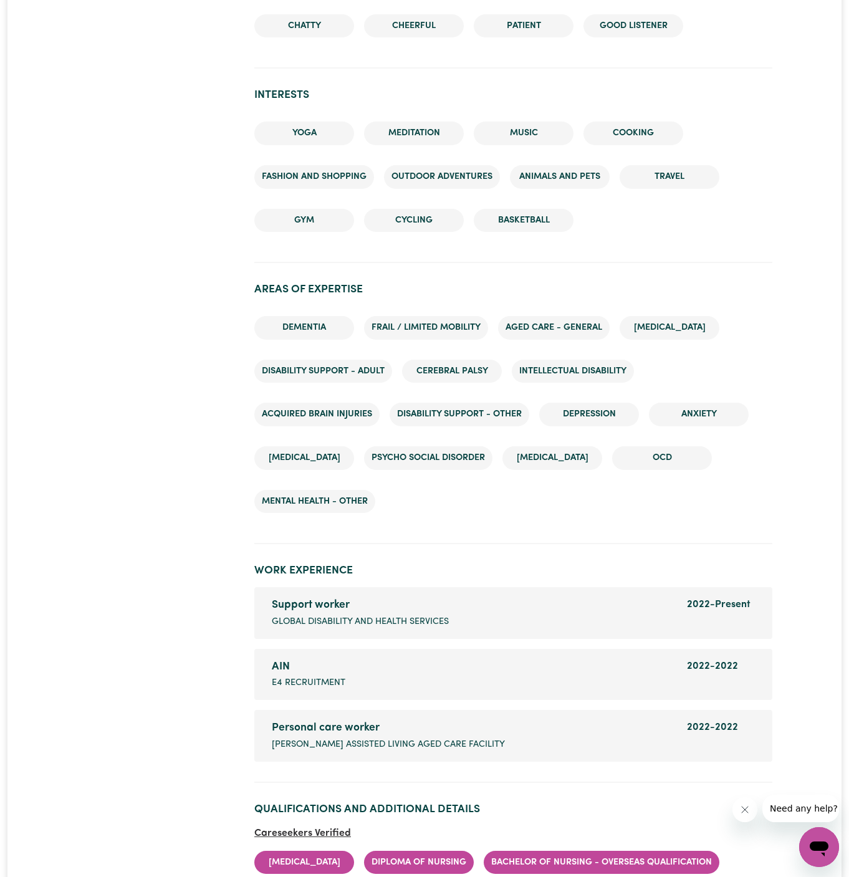
scroll to position [1950, 0]
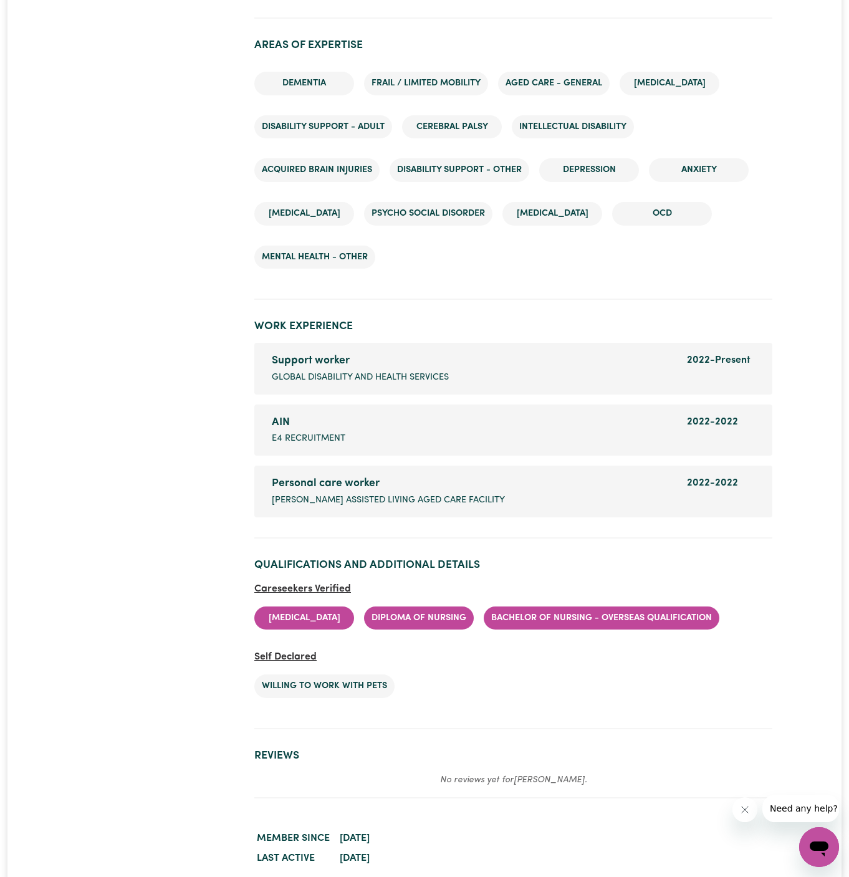
scroll to position [1727, 0]
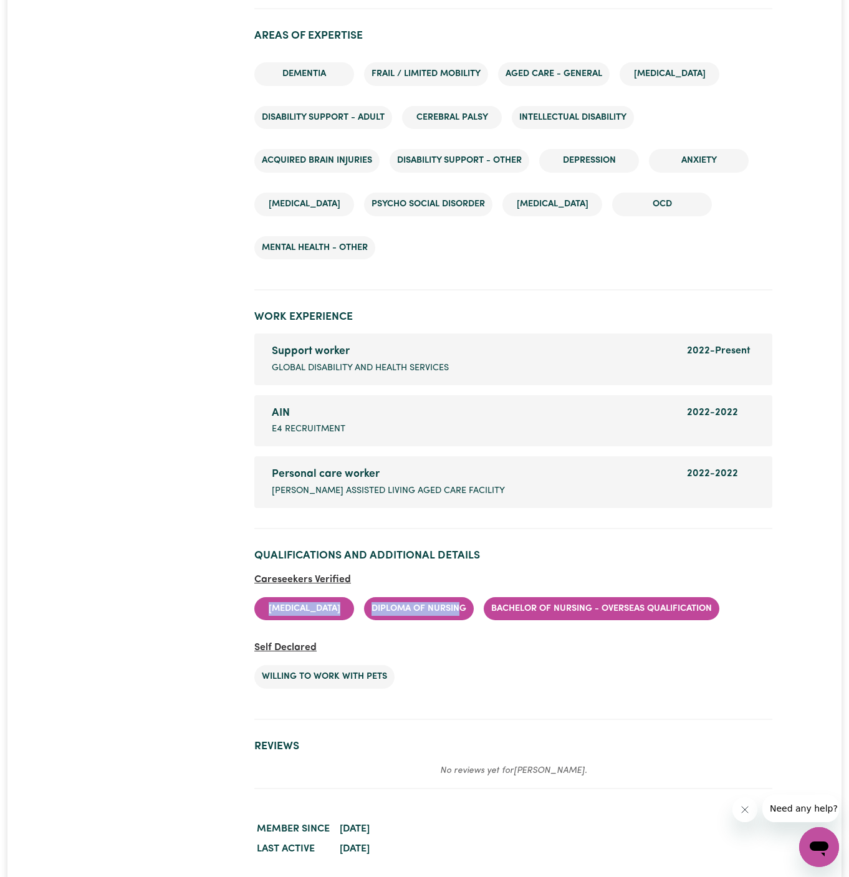
drag, startPoint x: 495, startPoint y: 604, endPoint x: 262, endPoint y: 606, distance: 233.1
click at [262, 606] on ul "Medication Management Diploma of Nursing Bachelor of Nursing - Overseas qualifi…" at bounding box center [513, 609] width 518 height 44
copy ul "Medication Management Diploma of Nursin"
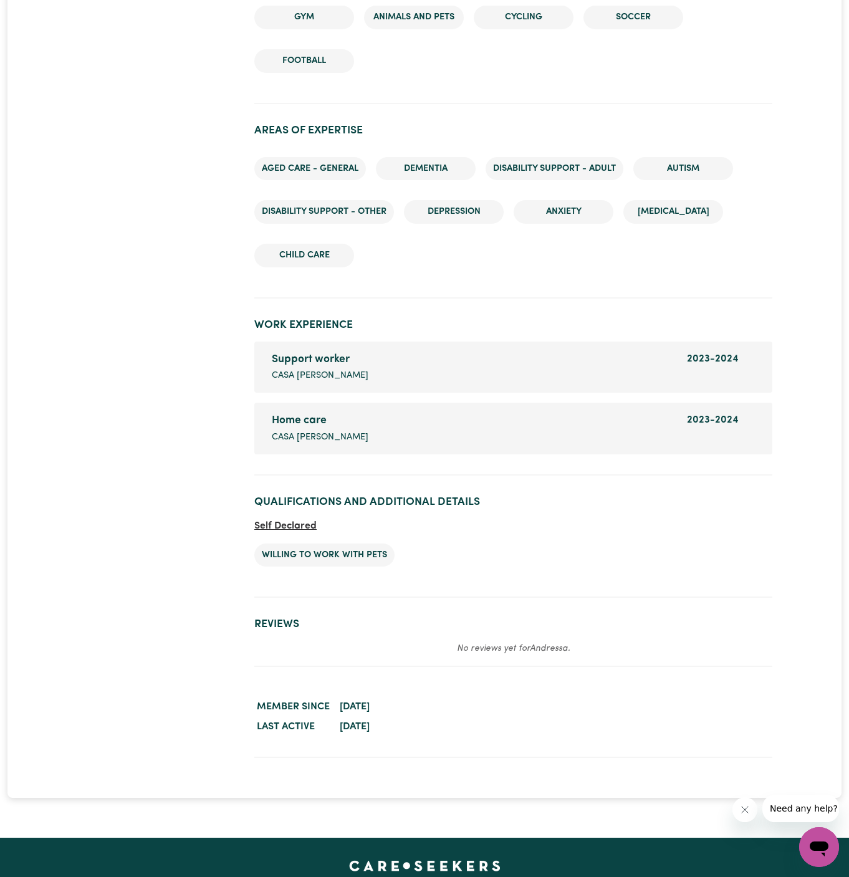
scroll to position [1681, 0]
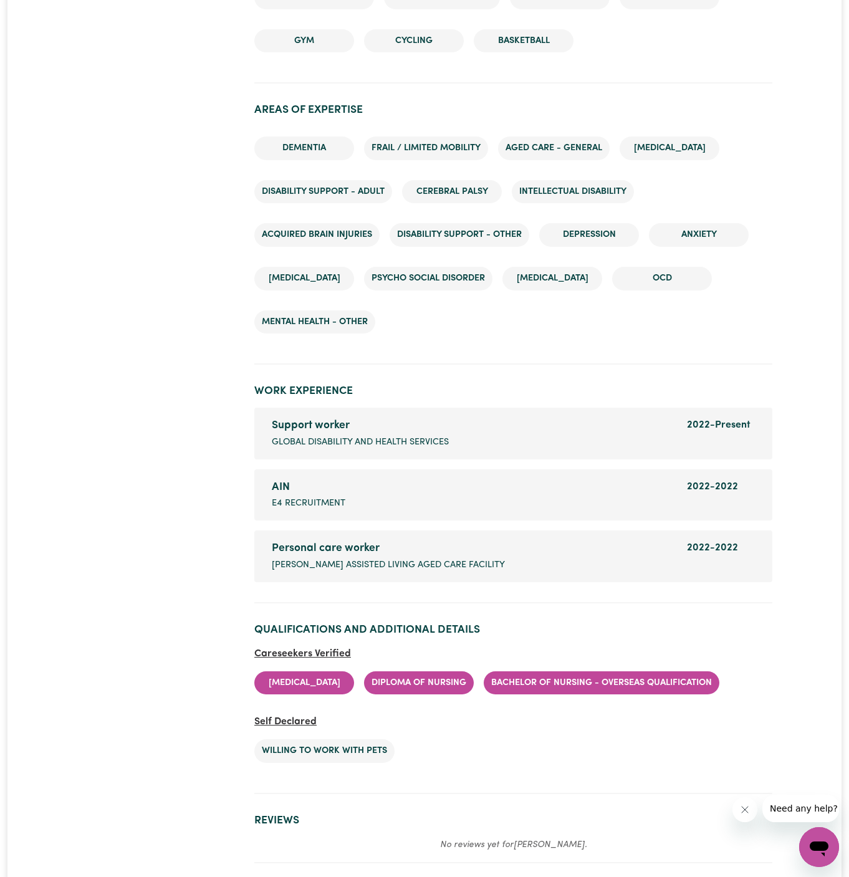
scroll to position [1663, 0]
